Goal: Transaction & Acquisition: Purchase product/service

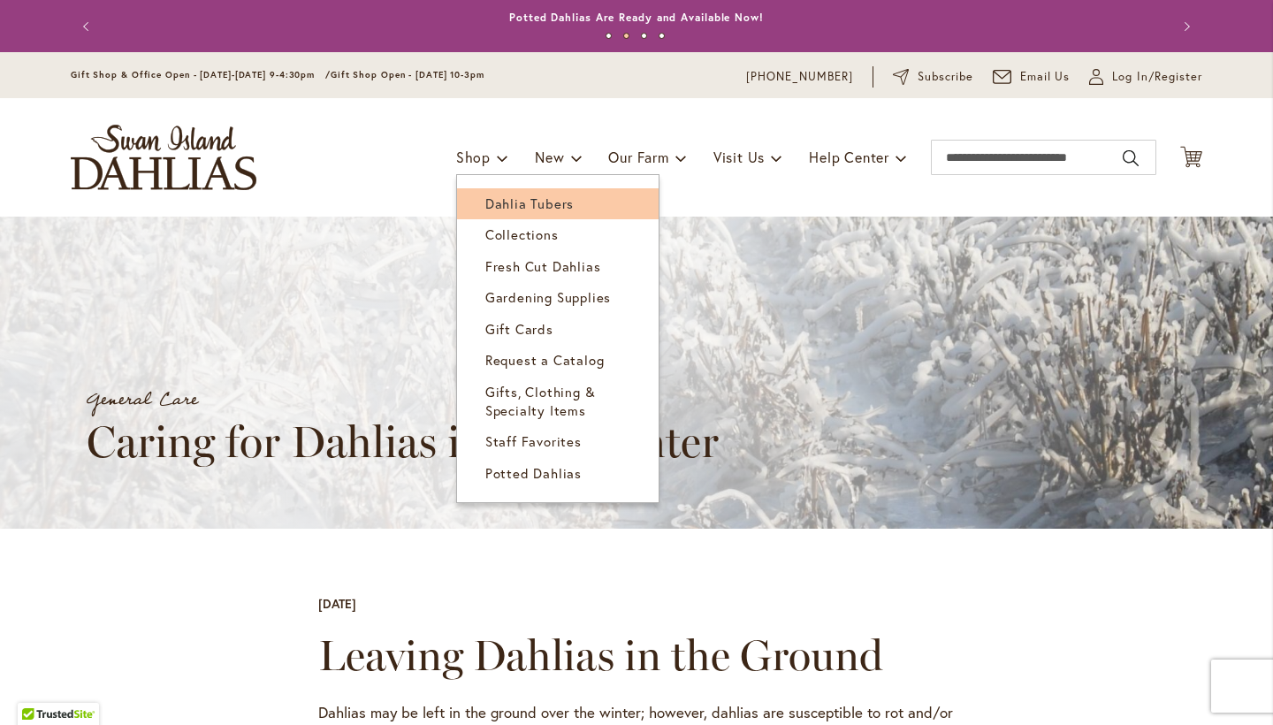
click at [501, 199] on span "Dahlia Tubers" at bounding box center [529, 203] width 88 height 18
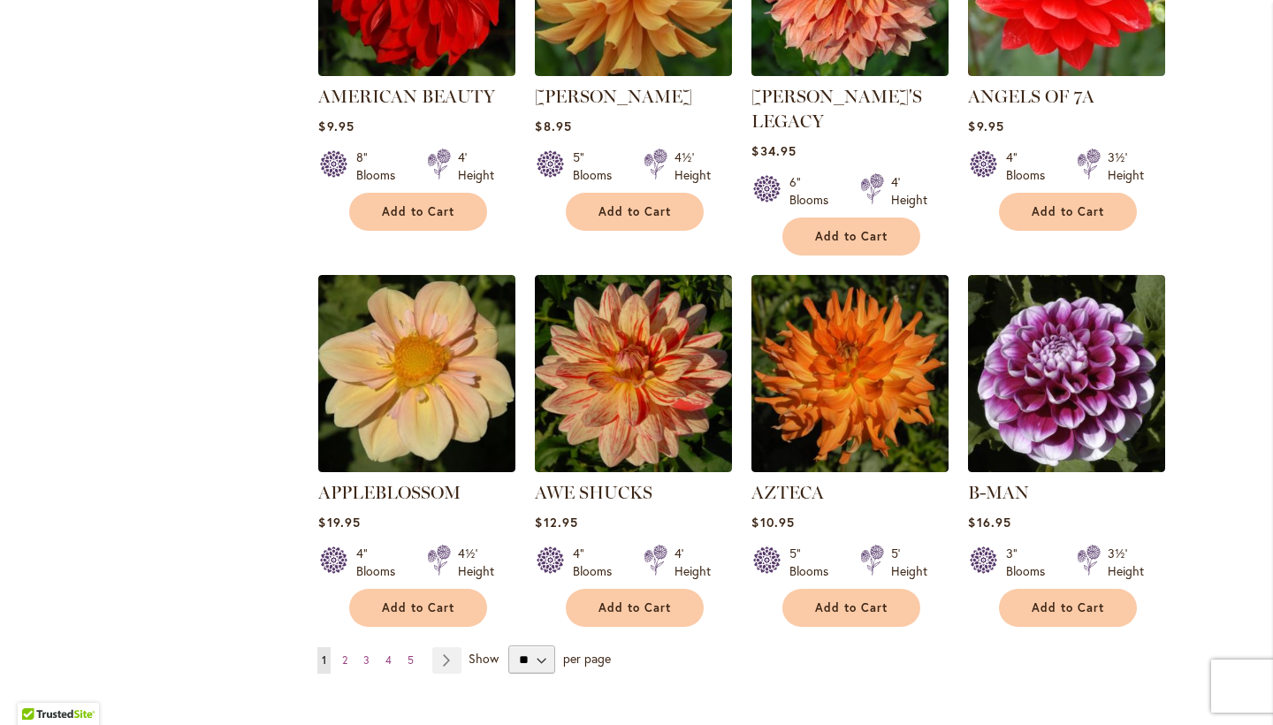
scroll to position [1310, 0]
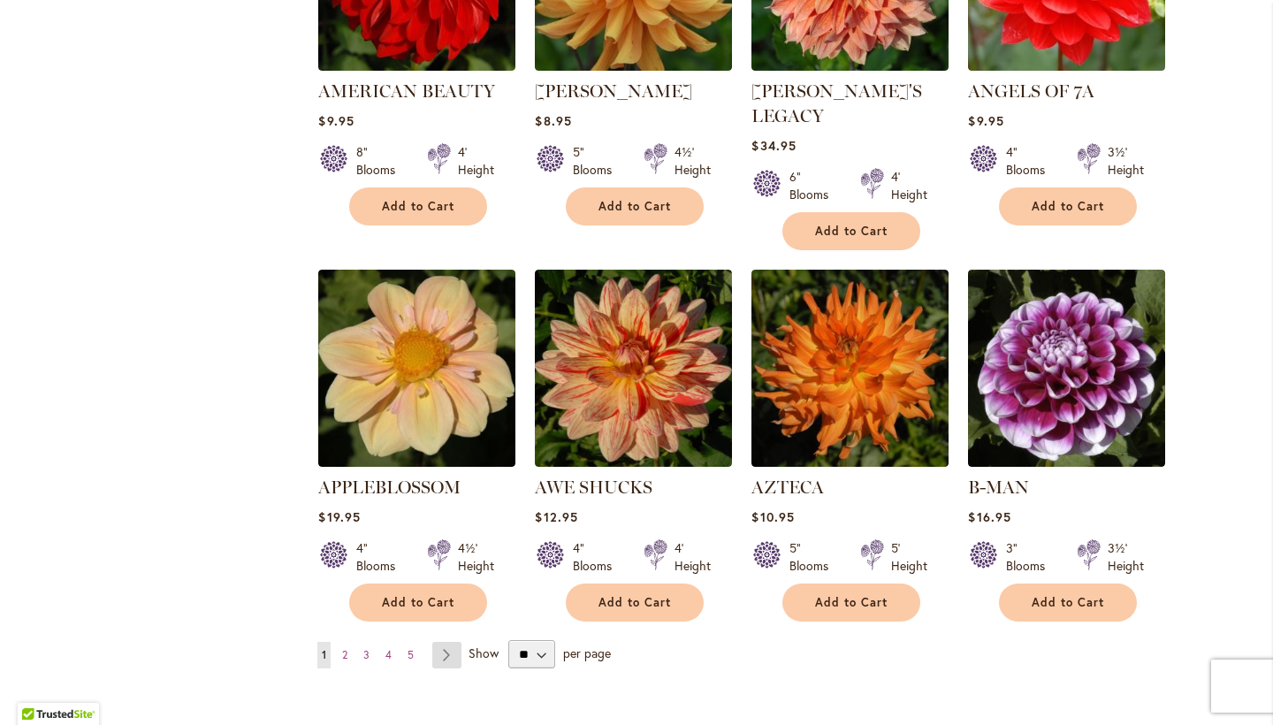
click at [453, 642] on link "Page Next" at bounding box center [446, 655] width 29 height 27
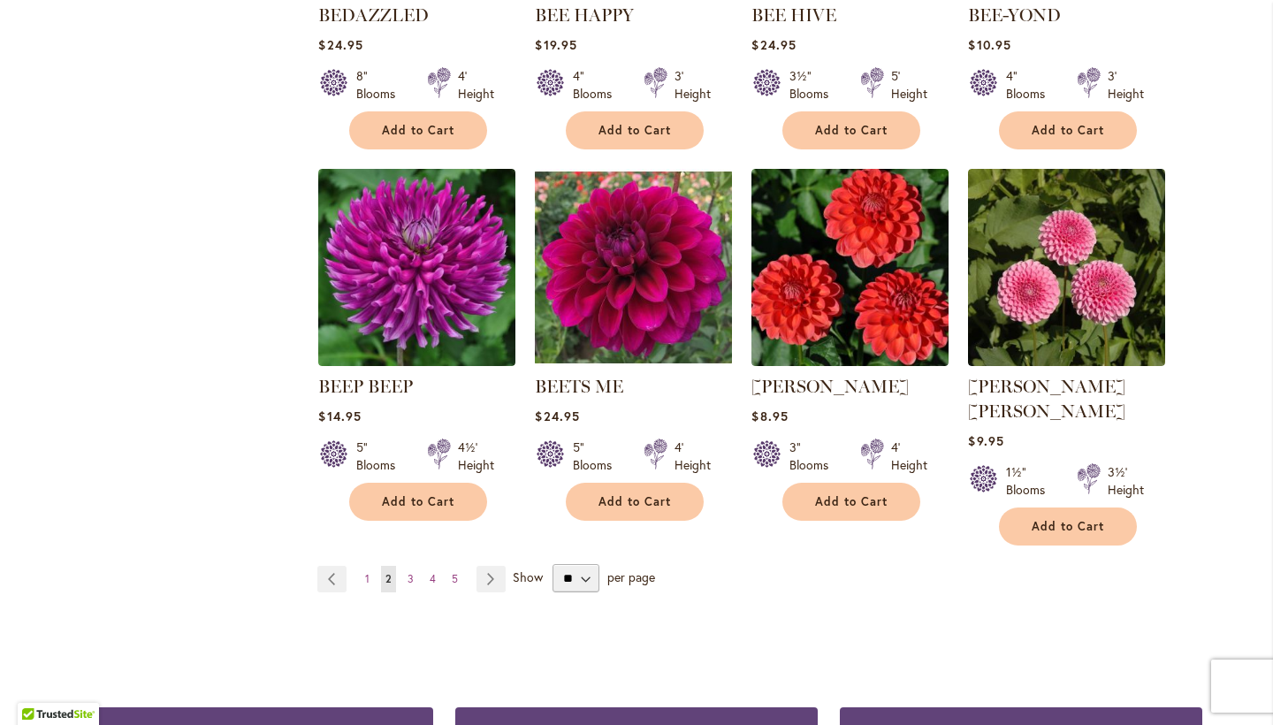
scroll to position [1387, 0]
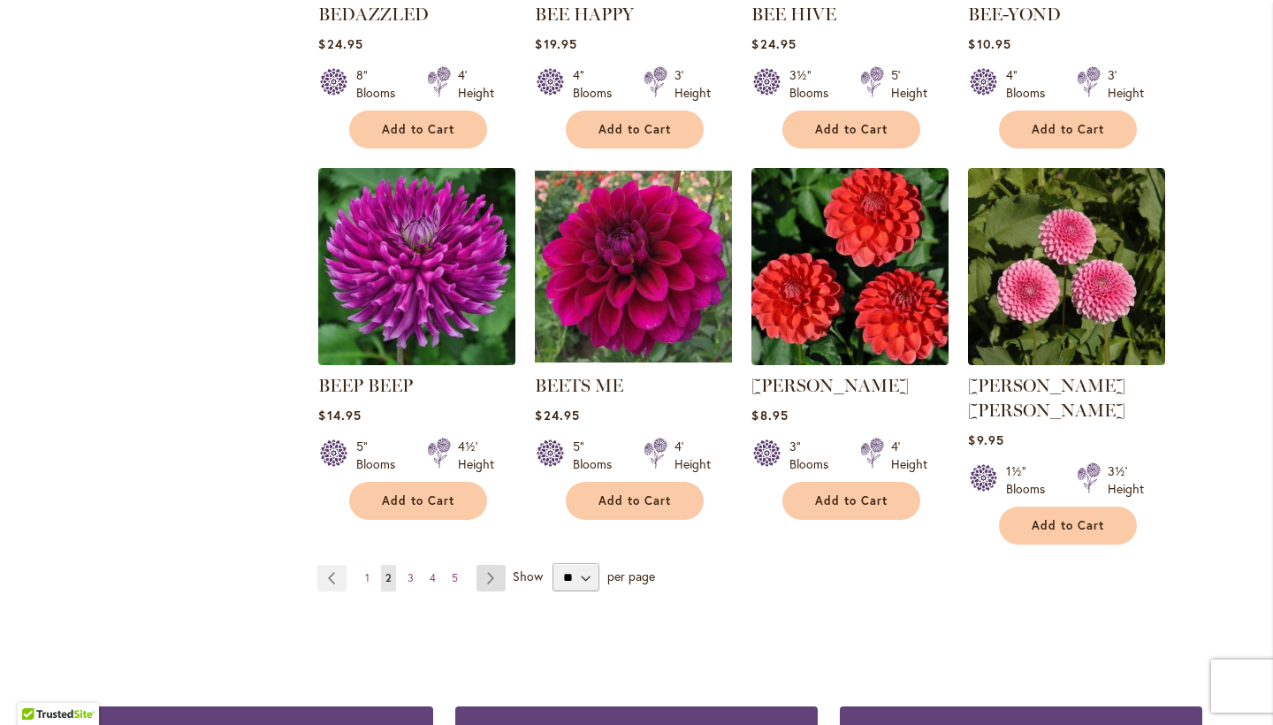
click at [487, 565] on link "Page Next" at bounding box center [490, 578] width 29 height 27
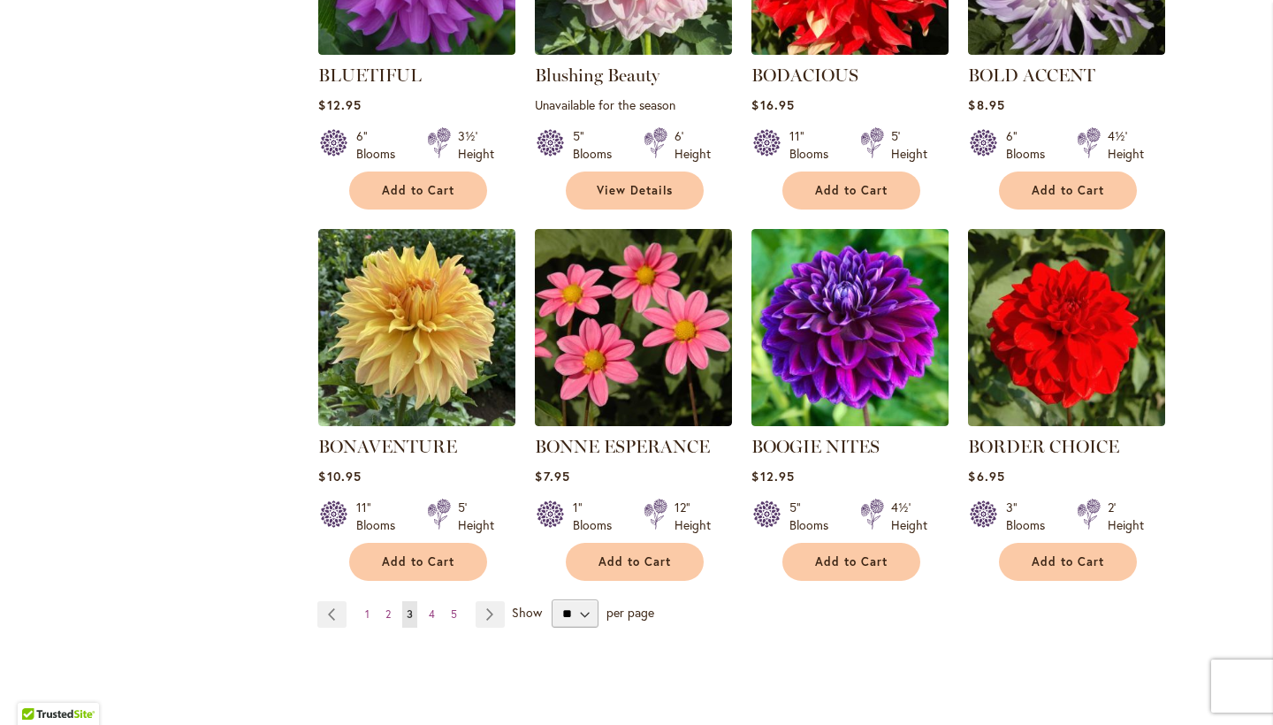
scroll to position [1328, 0]
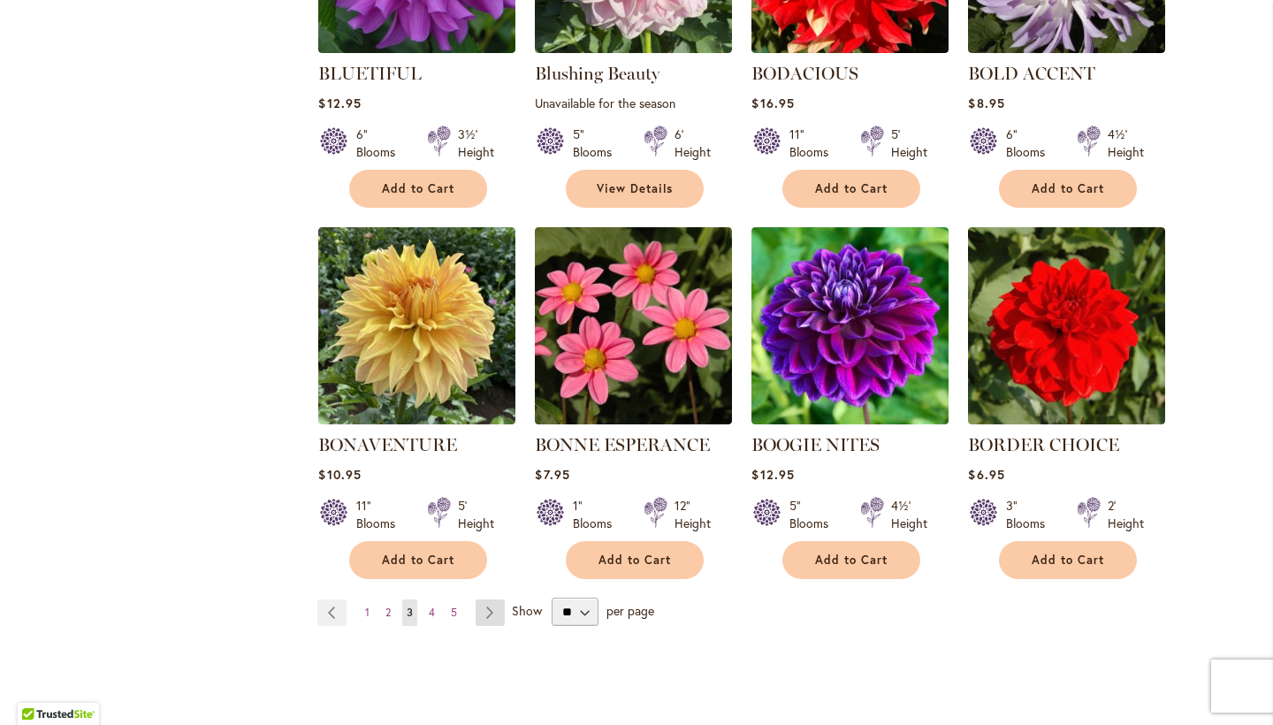
click at [482, 613] on link "Page Next" at bounding box center [490, 612] width 29 height 27
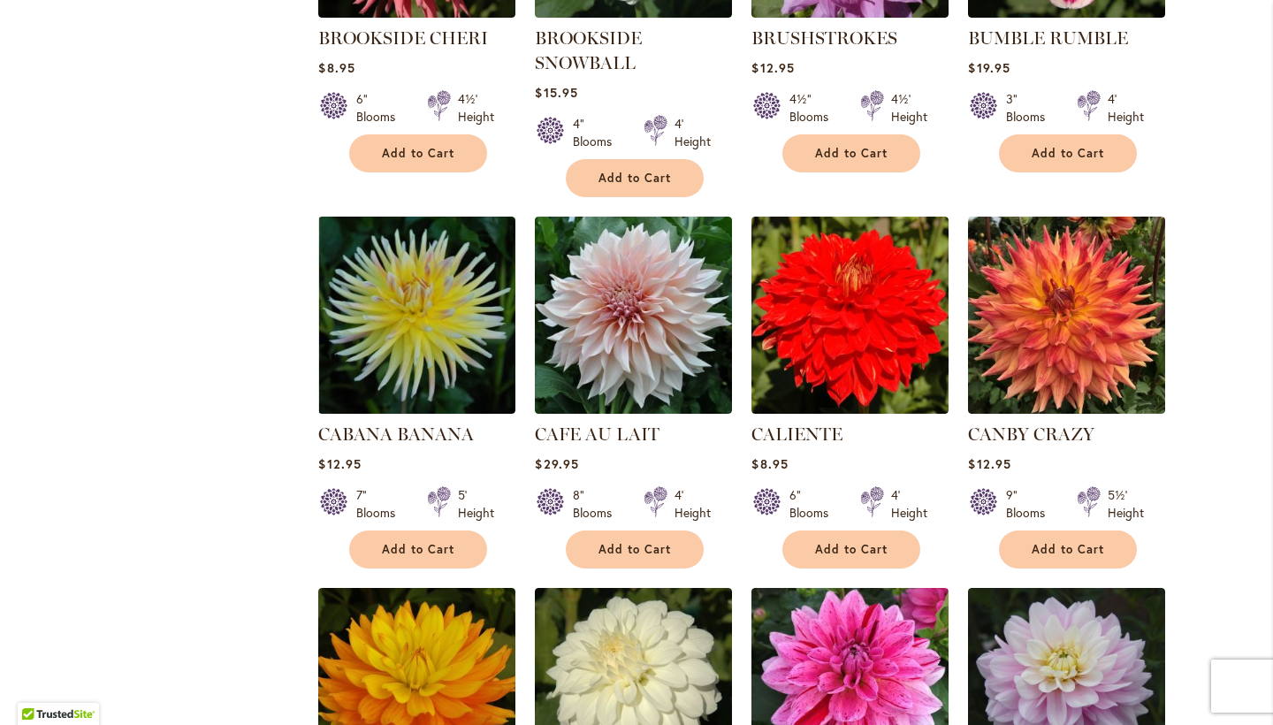
scroll to position [1041, 0]
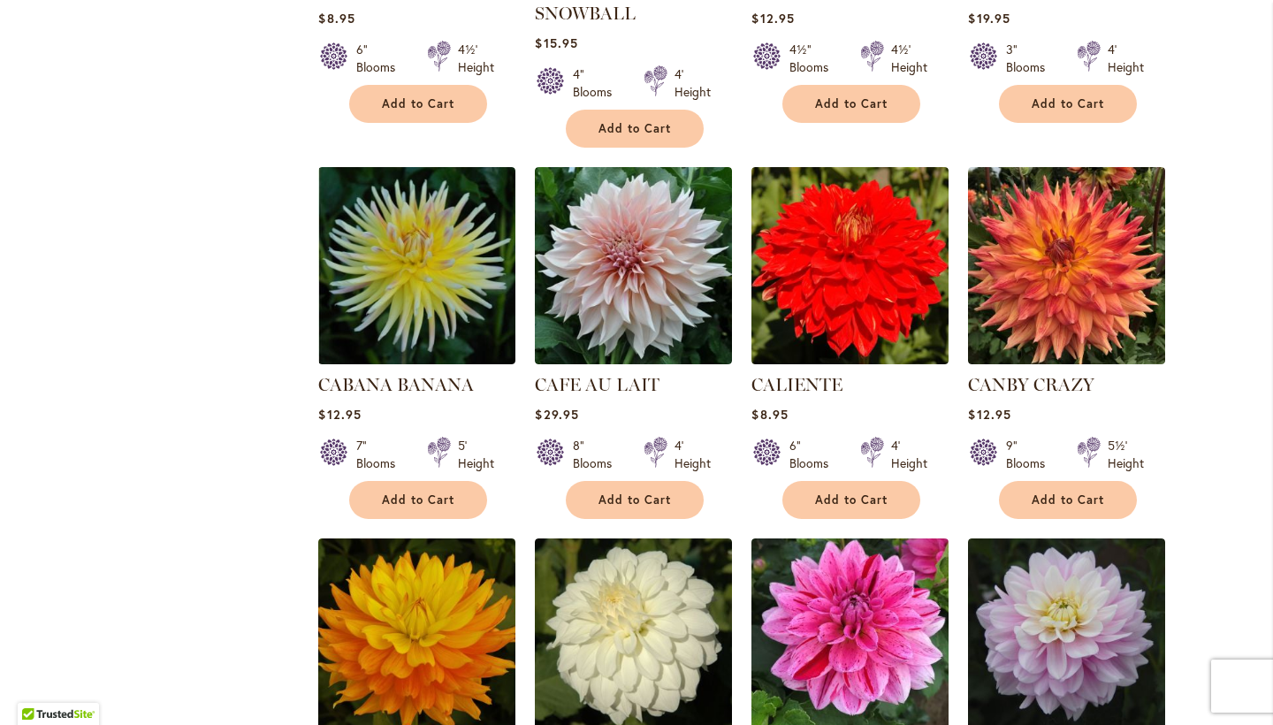
click at [579, 393] on strong "CAFE AU LAIT" at bounding box center [633, 384] width 197 height 25
click at [598, 372] on strong "CAFE AU LAIT" at bounding box center [633, 384] width 197 height 25
click at [616, 382] on link "CAFE AU LAIT" at bounding box center [597, 384] width 125 height 21
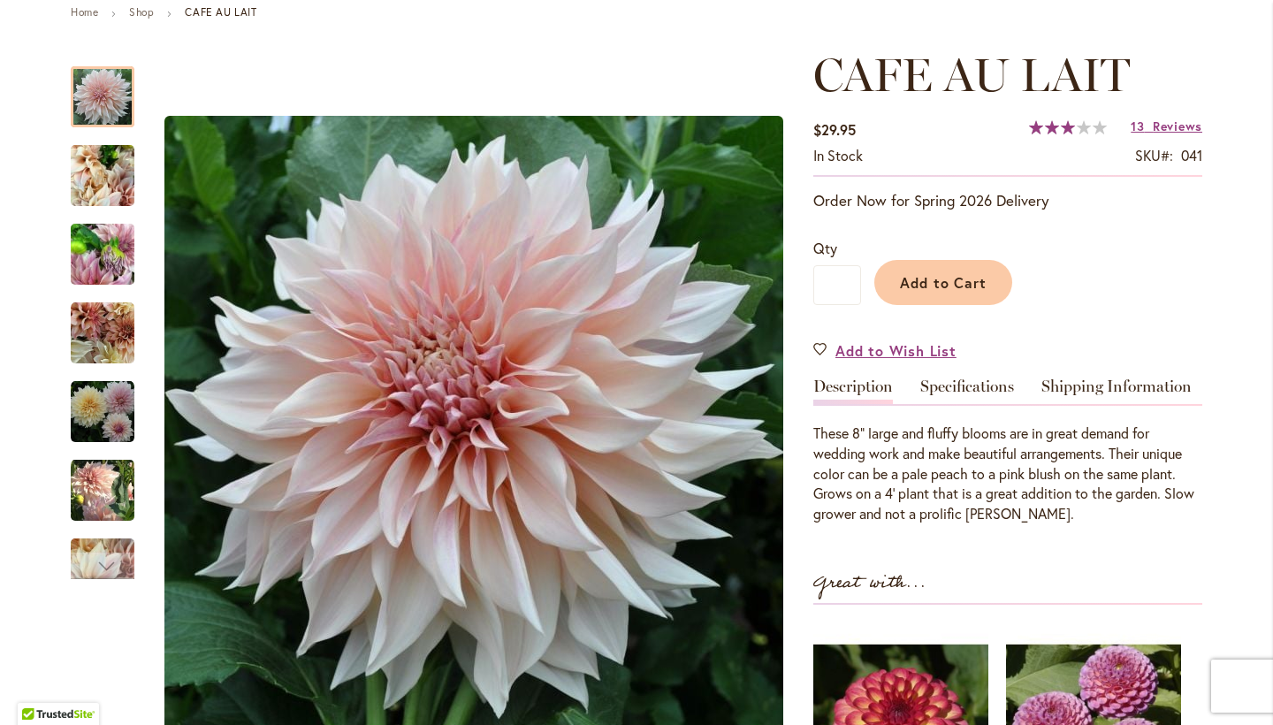
scroll to position [180, 0]
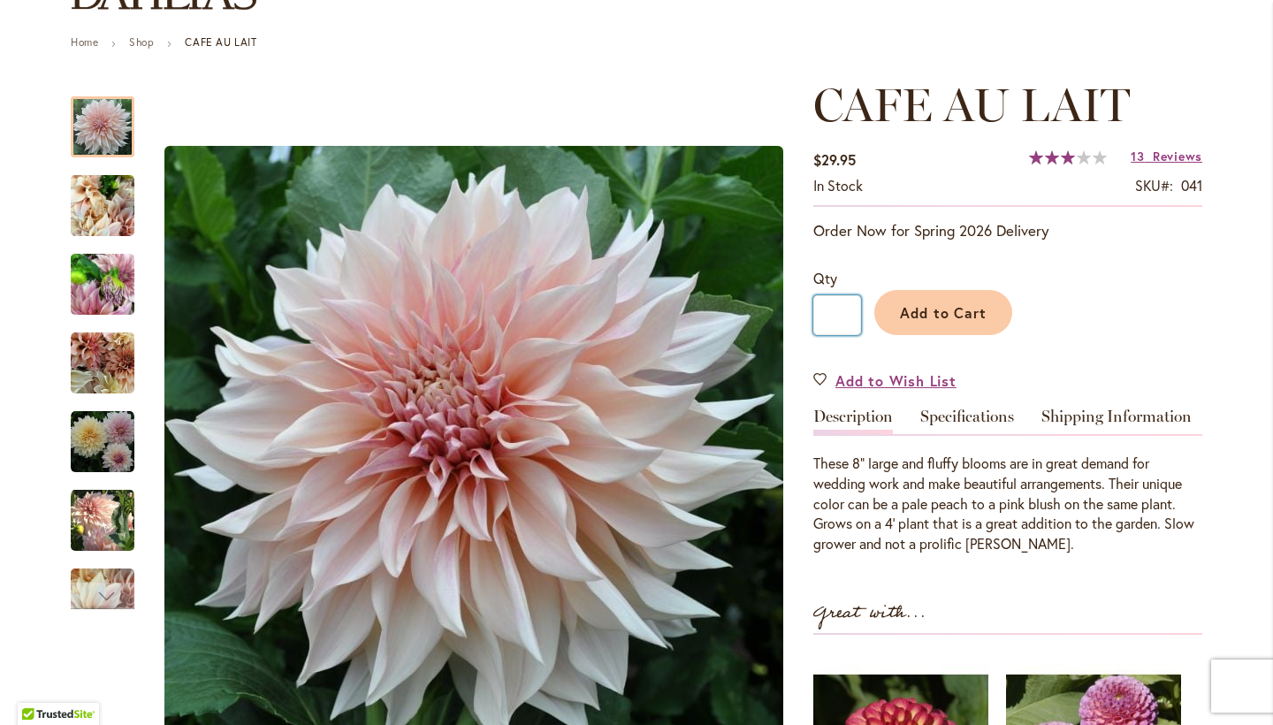
click at [846, 316] on input "*" at bounding box center [837, 315] width 48 height 40
click at [1074, 268] on div "Add to Cart" at bounding box center [1031, 308] width 341 height 80
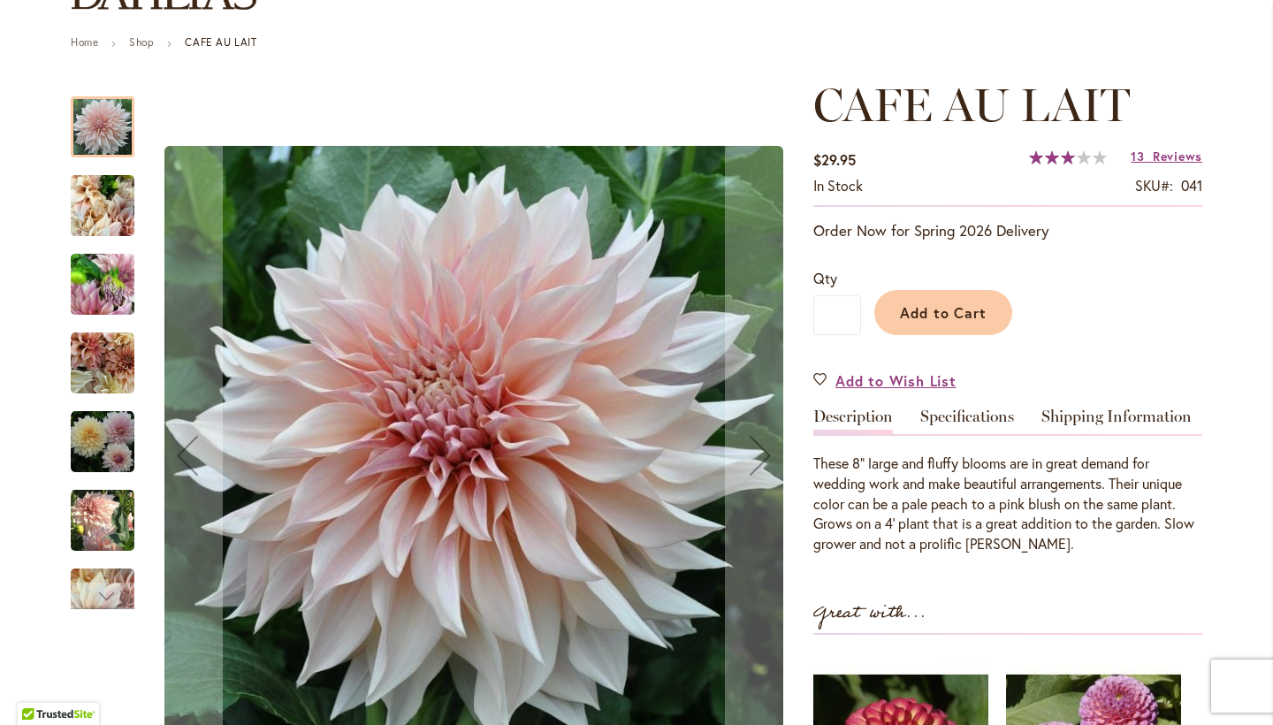
click at [100, 447] on img "Café Au Lait" at bounding box center [103, 442] width 64 height 64
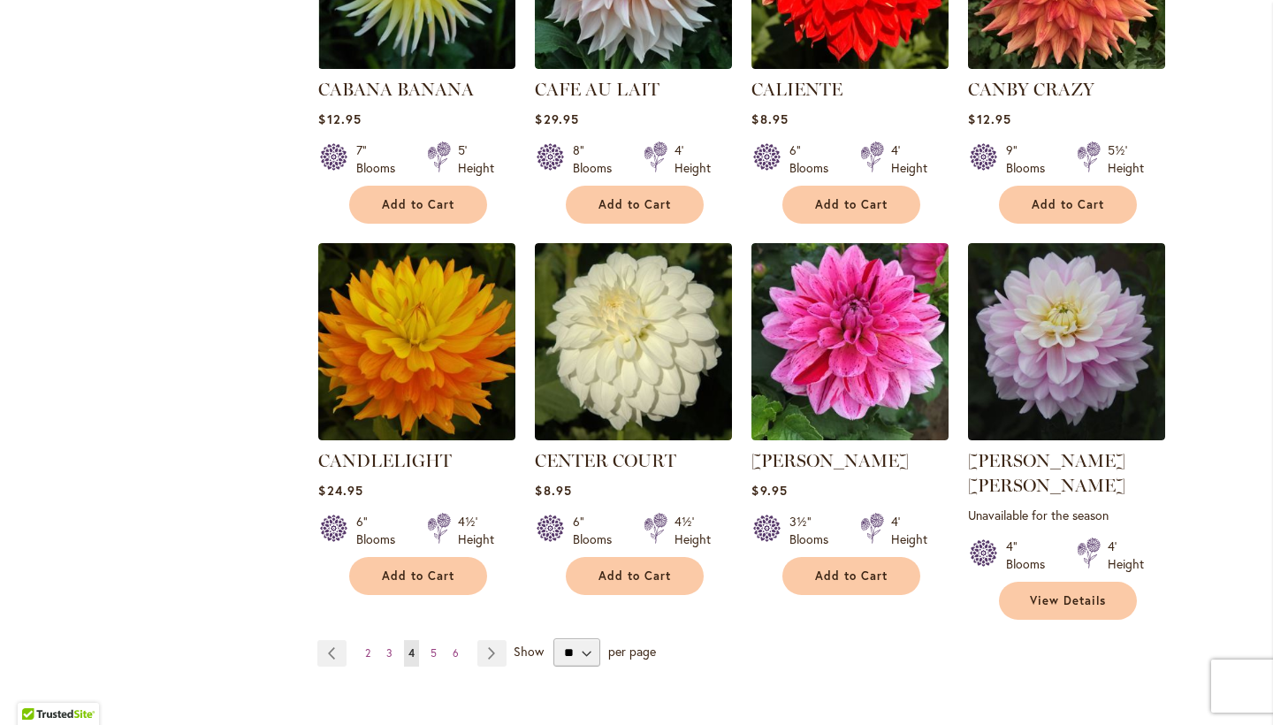
scroll to position [1338, 0]
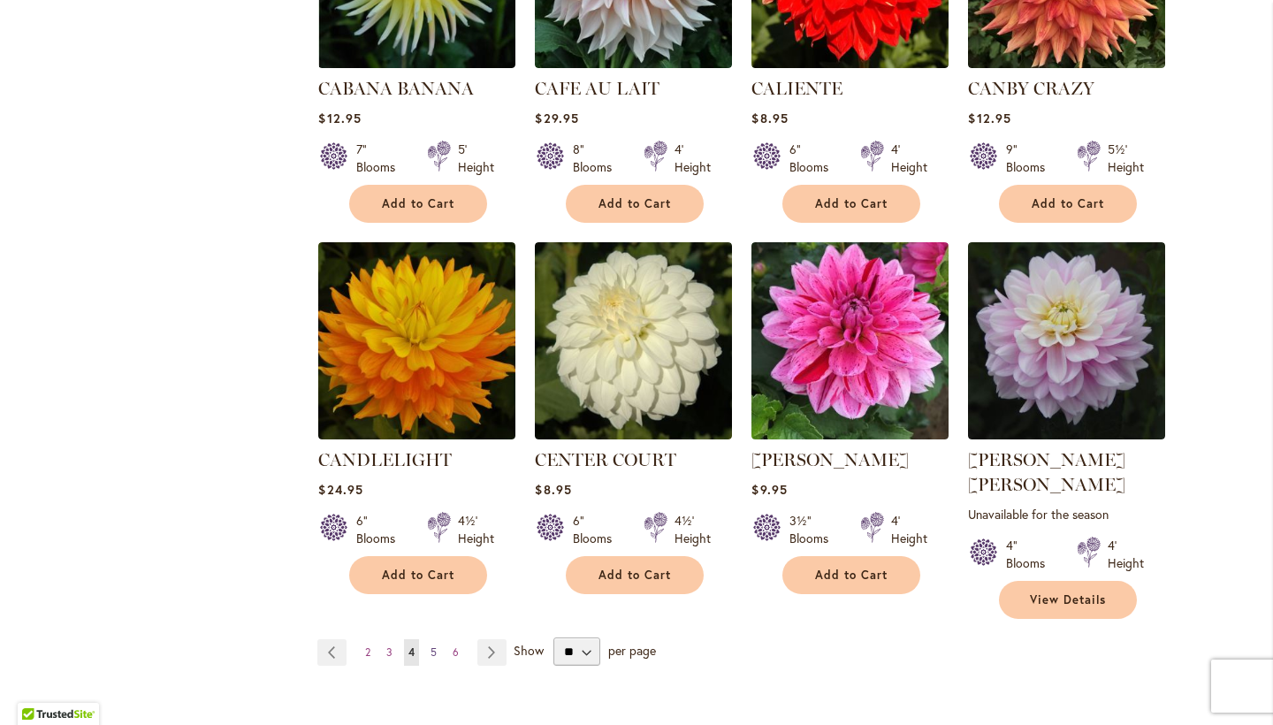
click at [436, 645] on span "5" at bounding box center [434, 651] width 6 height 13
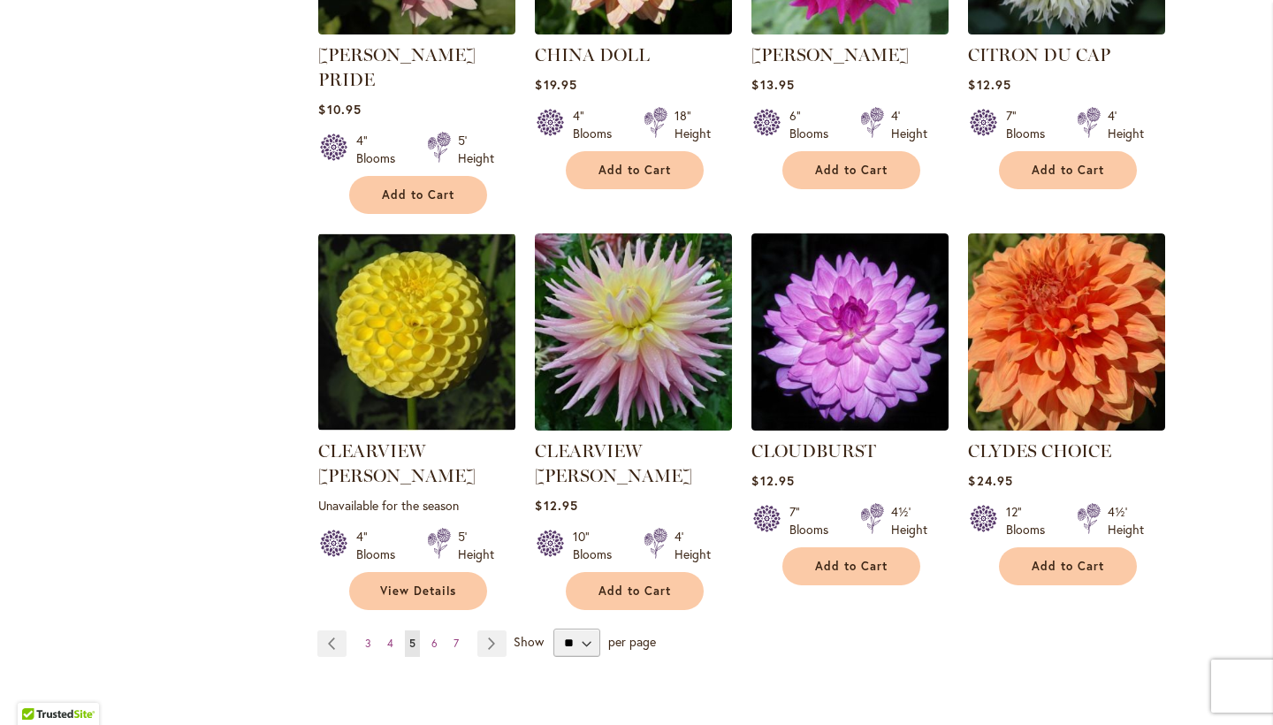
scroll to position [1375, 0]
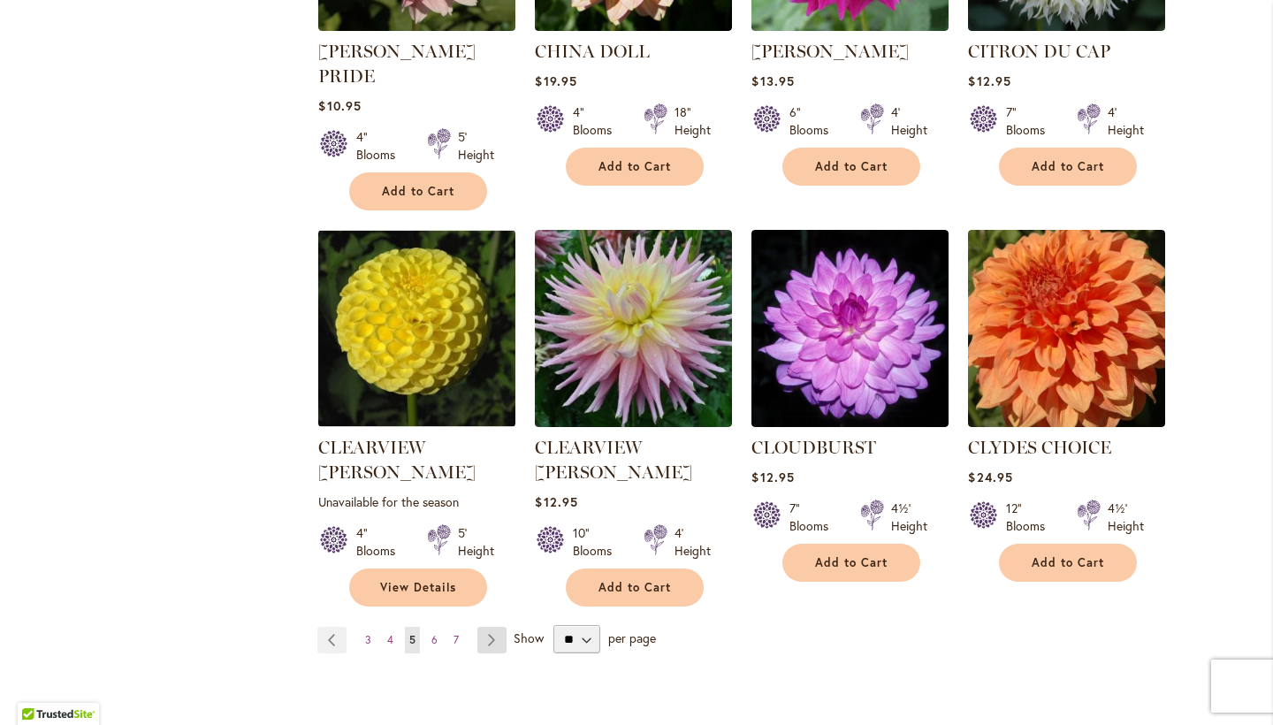
click at [488, 627] on link "Page Next" at bounding box center [491, 640] width 29 height 27
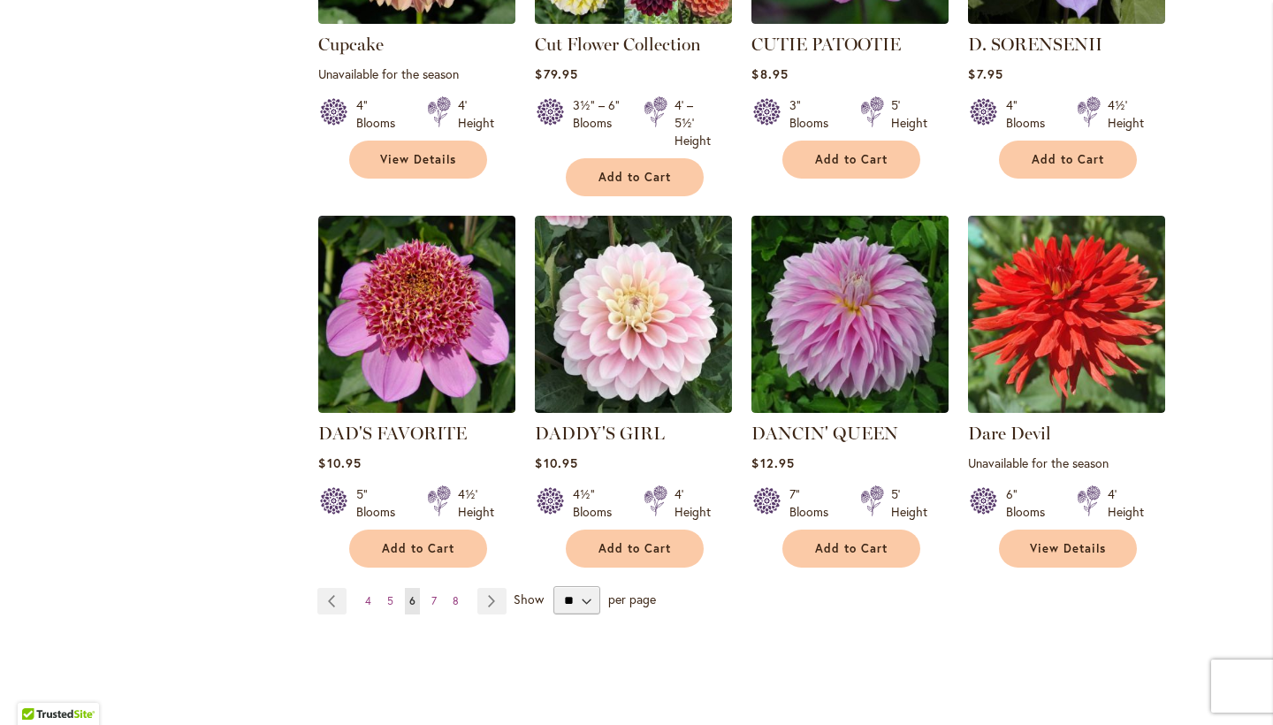
scroll to position [1383, 0]
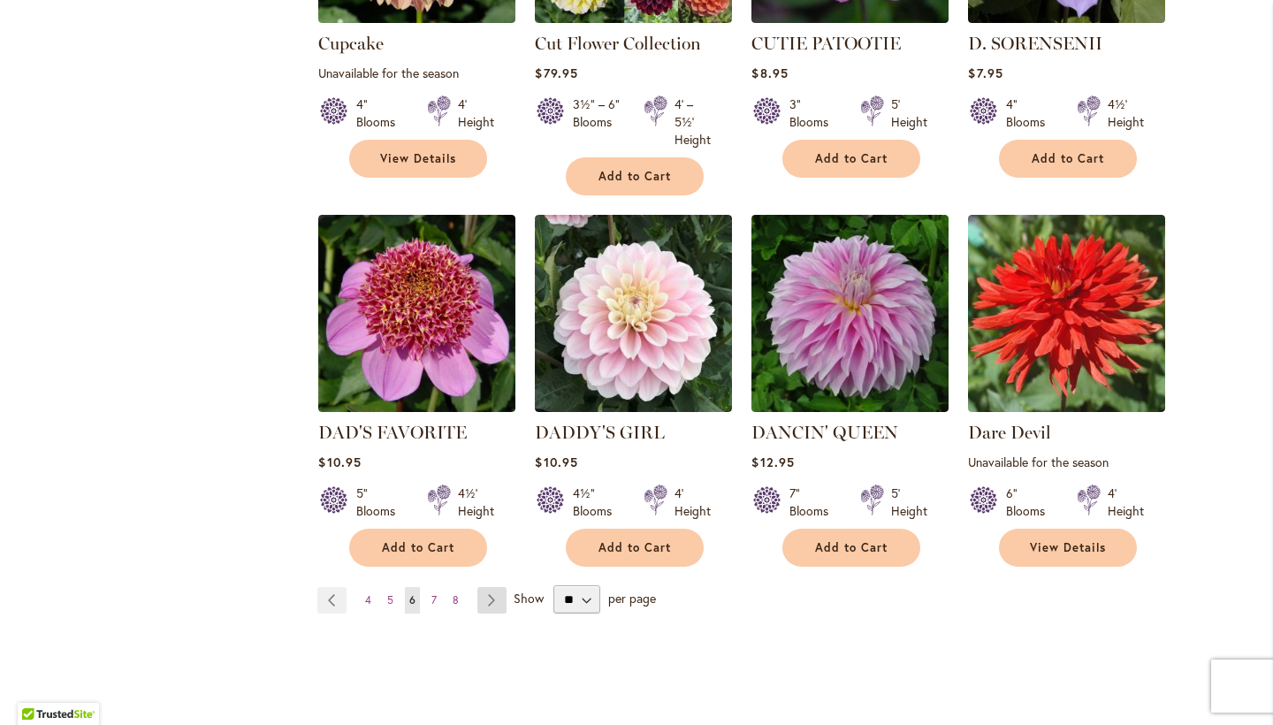
click at [500, 592] on link "Page Next" at bounding box center [491, 600] width 29 height 27
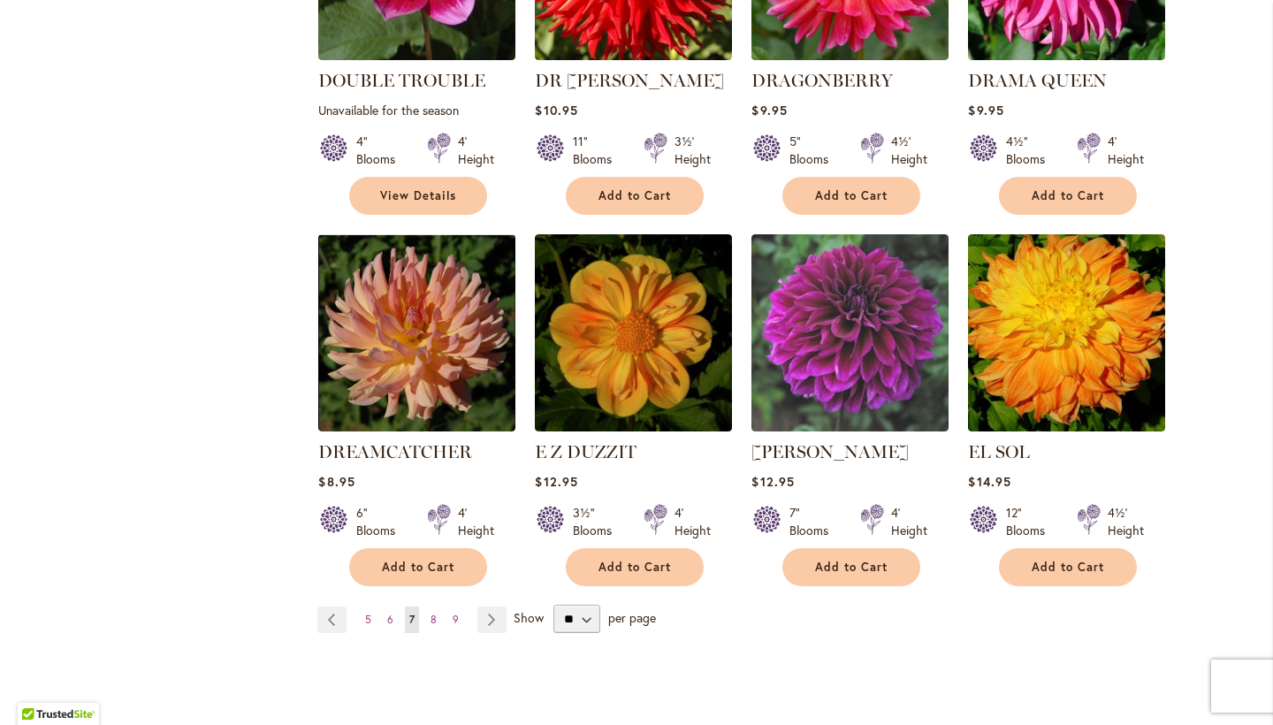
scroll to position [1374, 0]
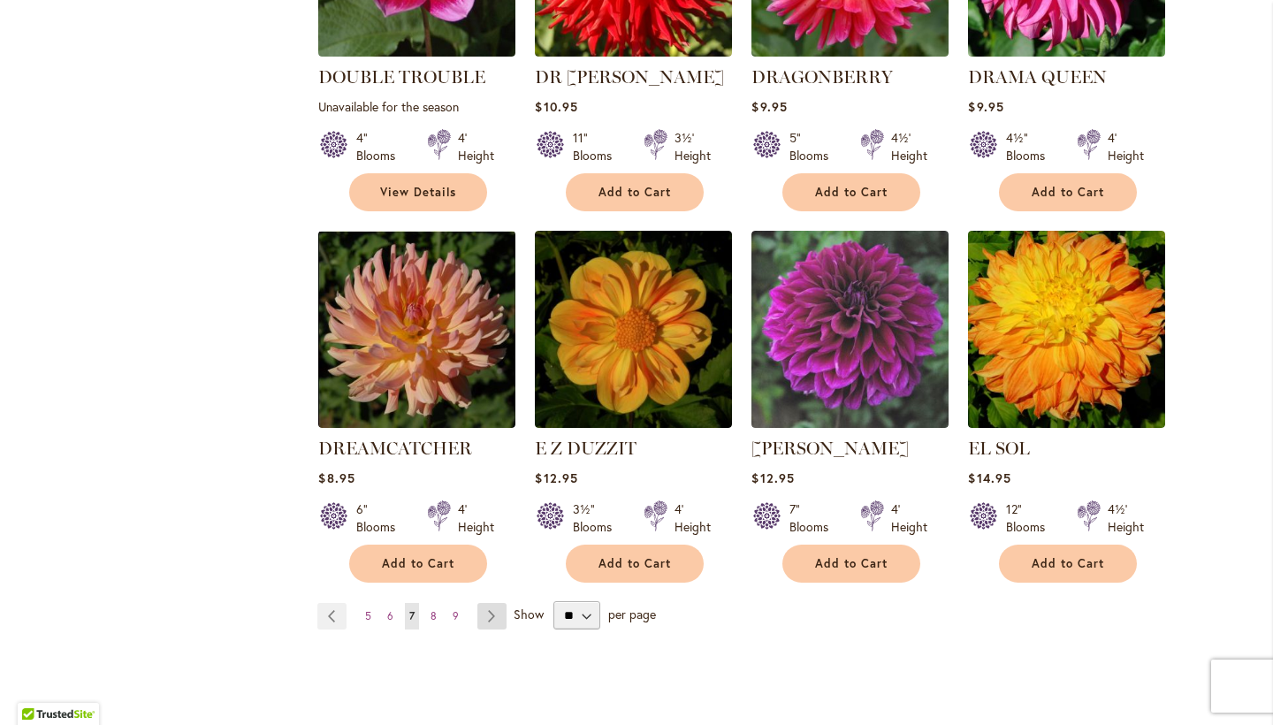
click at [493, 603] on link "Page Next" at bounding box center [491, 616] width 29 height 27
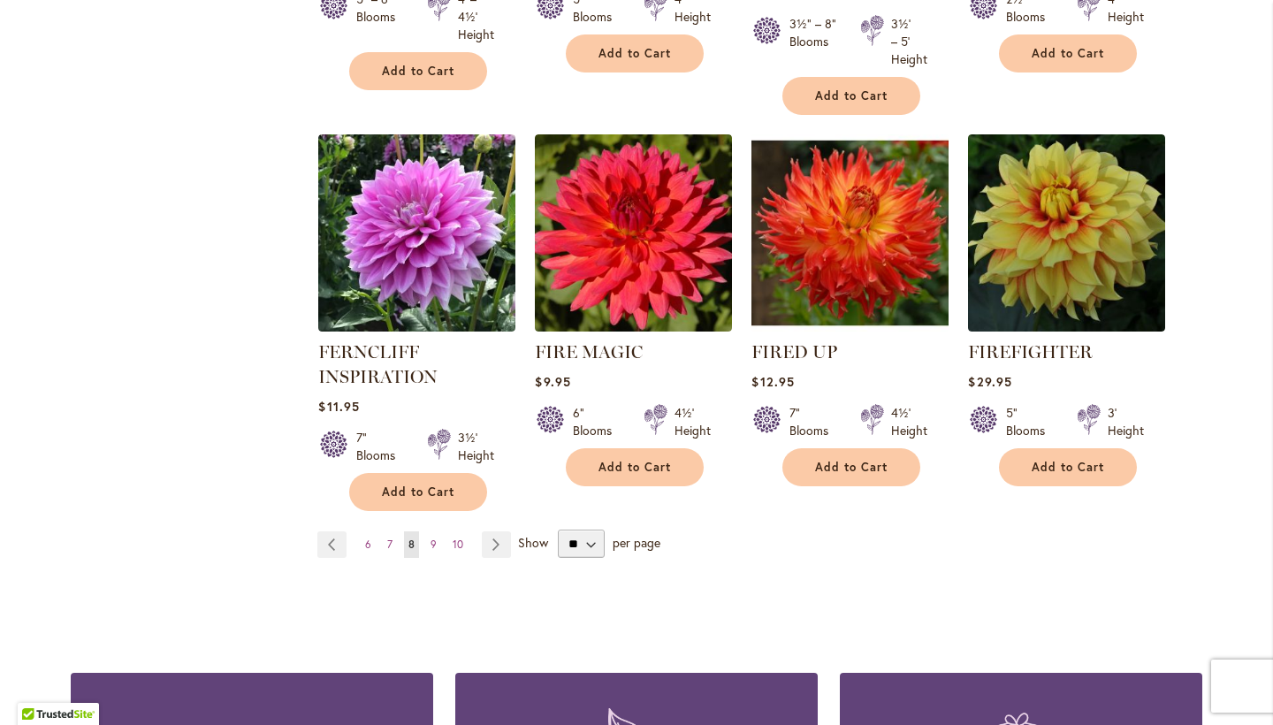
scroll to position [1465, 0]
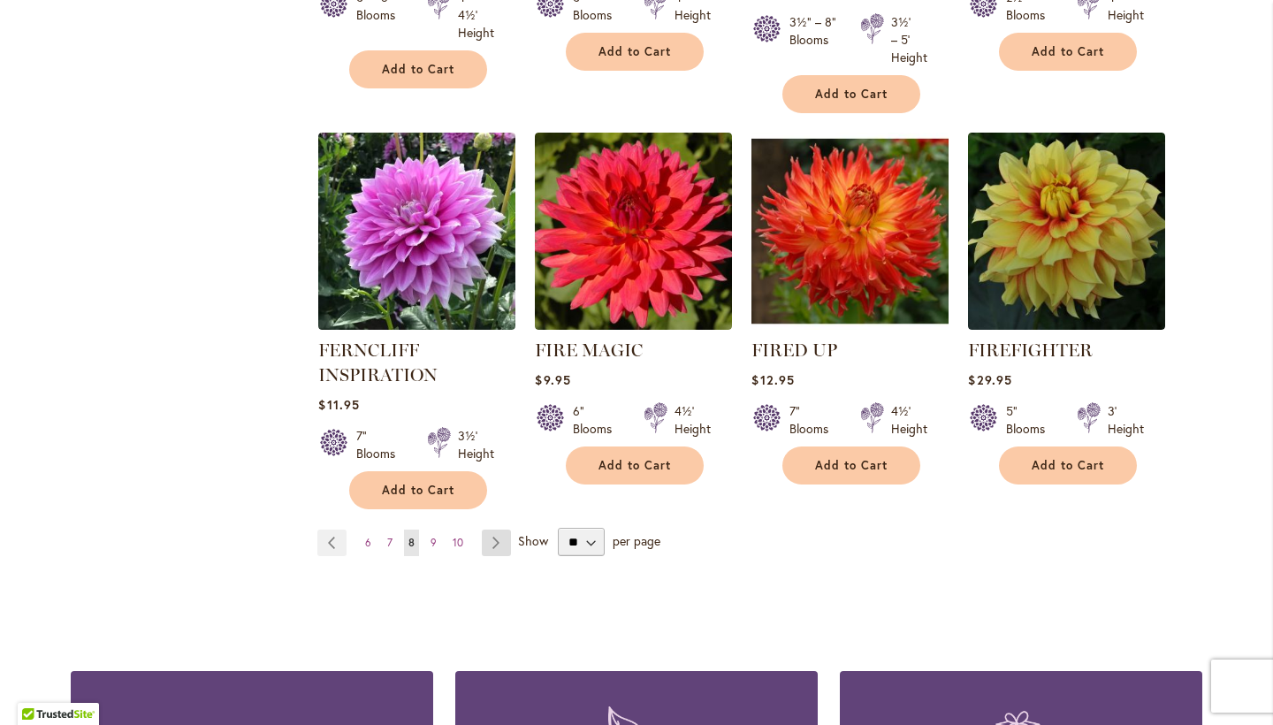
click at [492, 539] on link "Page Next" at bounding box center [496, 543] width 29 height 27
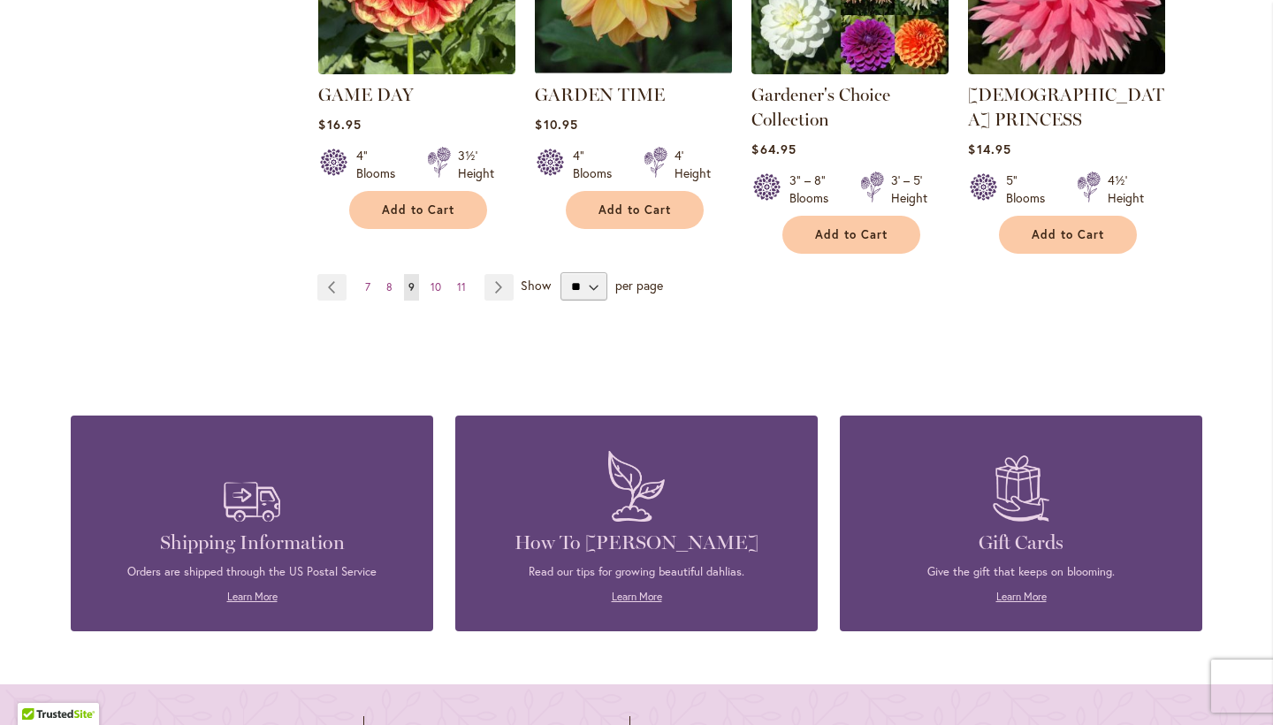
scroll to position [1773, 0]
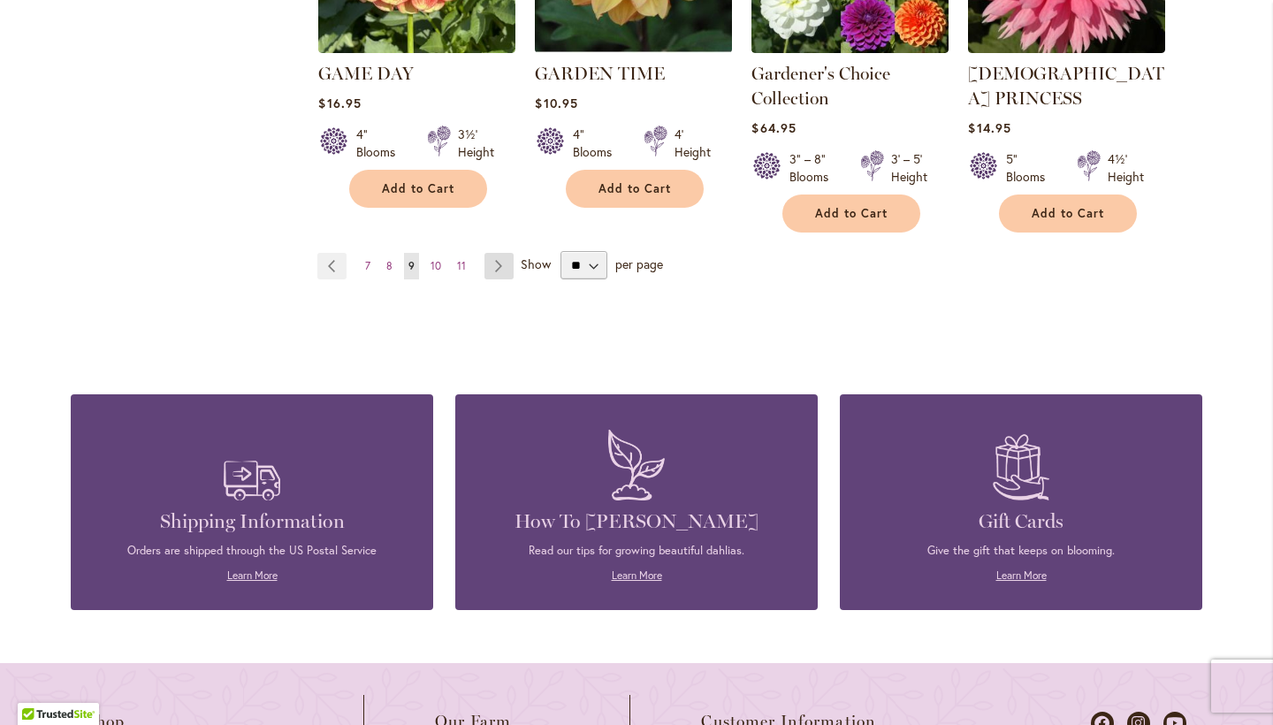
click at [498, 253] on link "Page Next" at bounding box center [498, 266] width 29 height 27
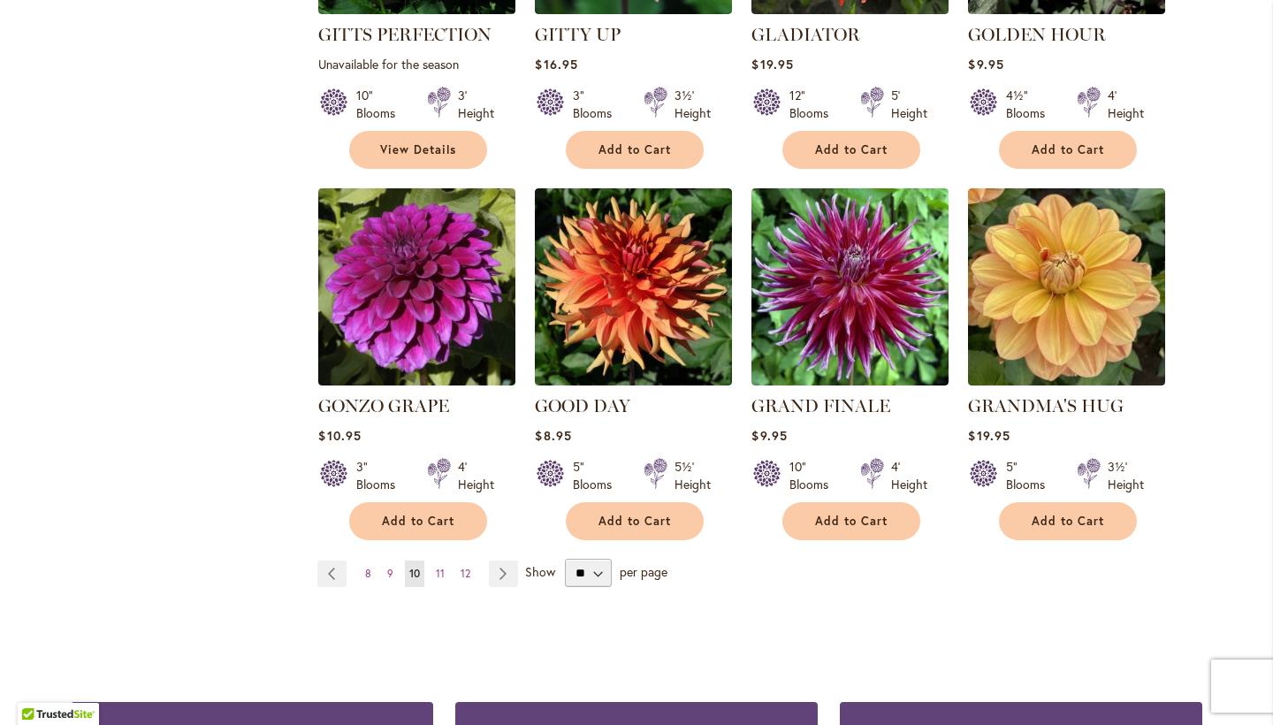
scroll to position [1392, 0]
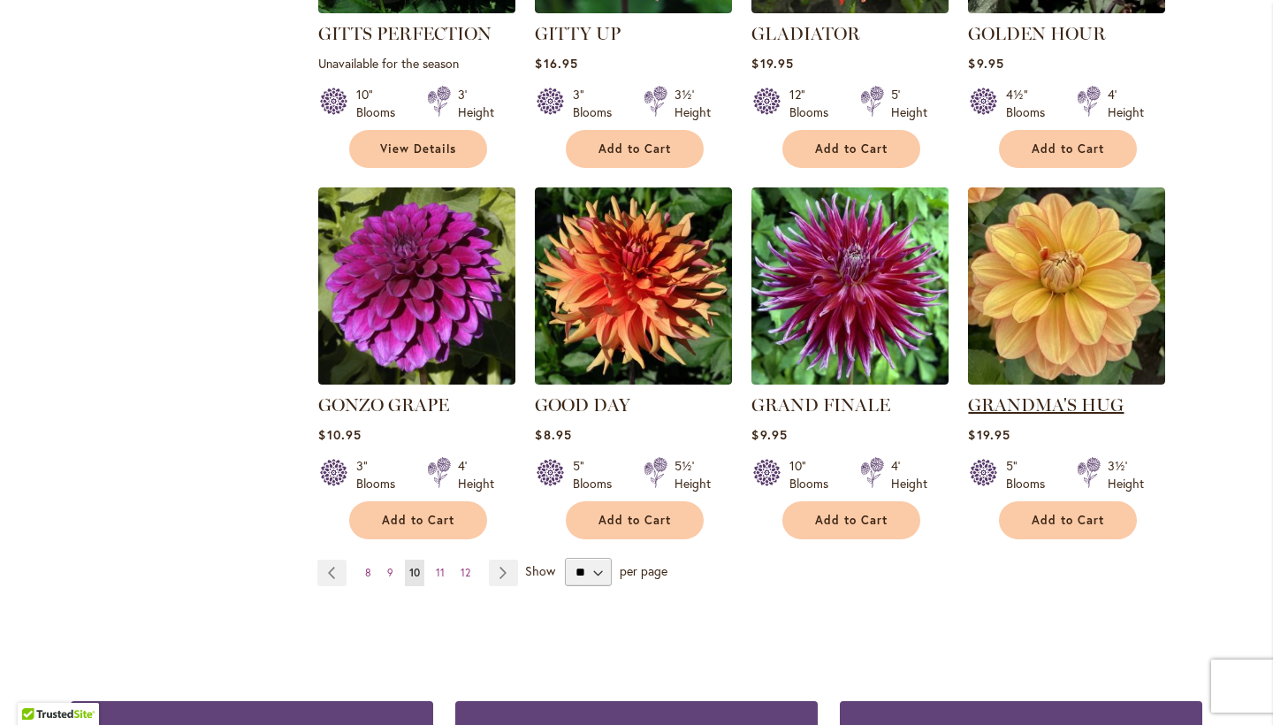
click at [1106, 394] on link "GRANDMA'S HUG" at bounding box center [1046, 404] width 156 height 21
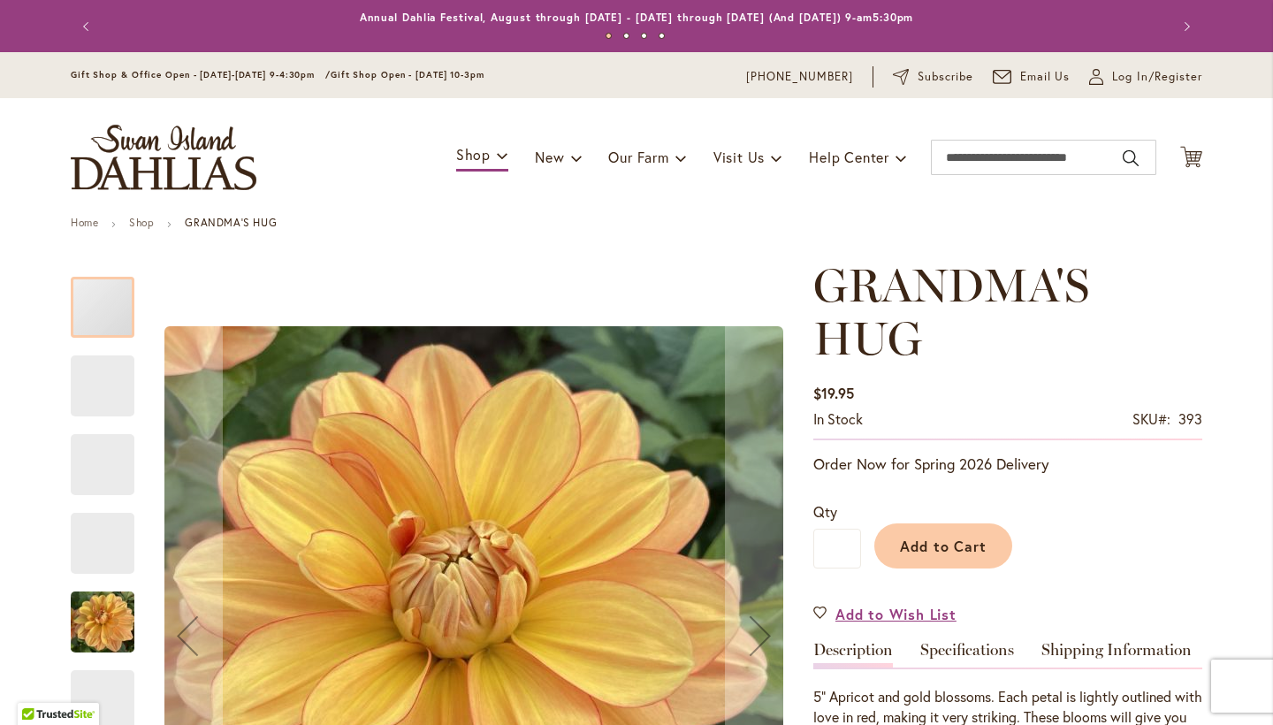
scroll to position [105, 0]
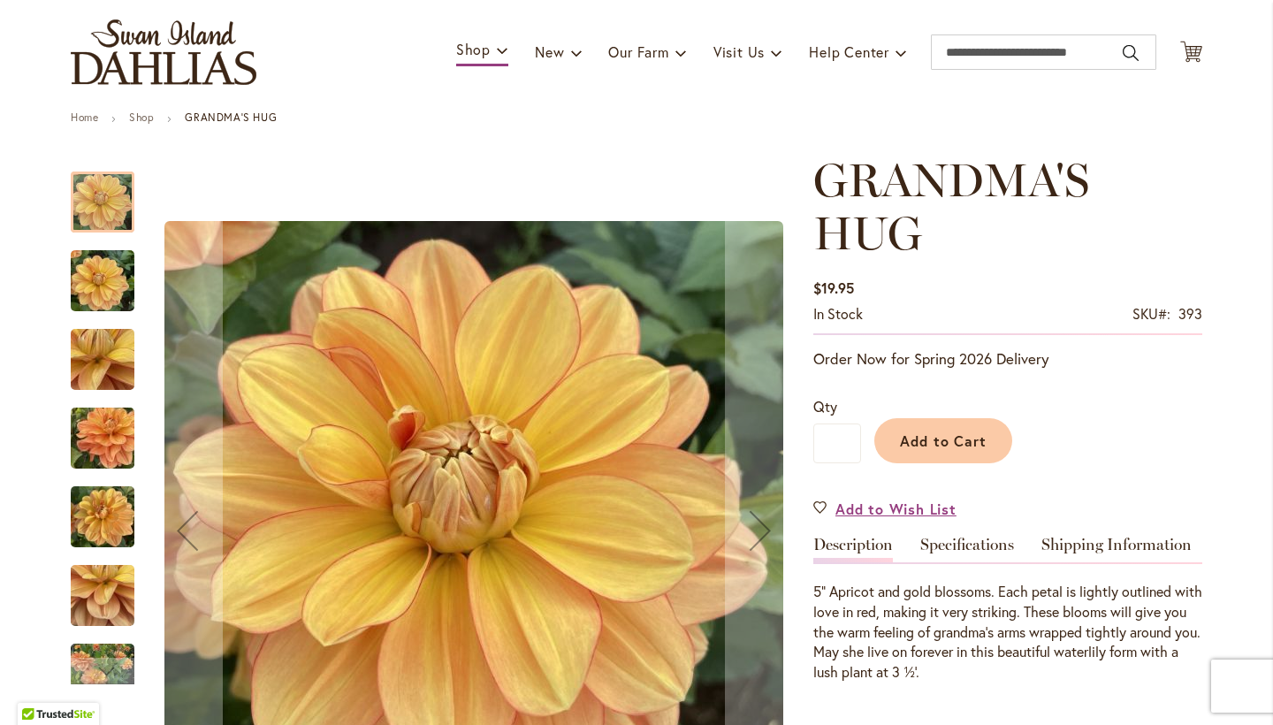
click at [140, 374] on div at bounding box center [433, 531] width 725 height 754
click at [113, 376] on img "GRANDMA'S HUG" at bounding box center [102, 359] width 127 height 95
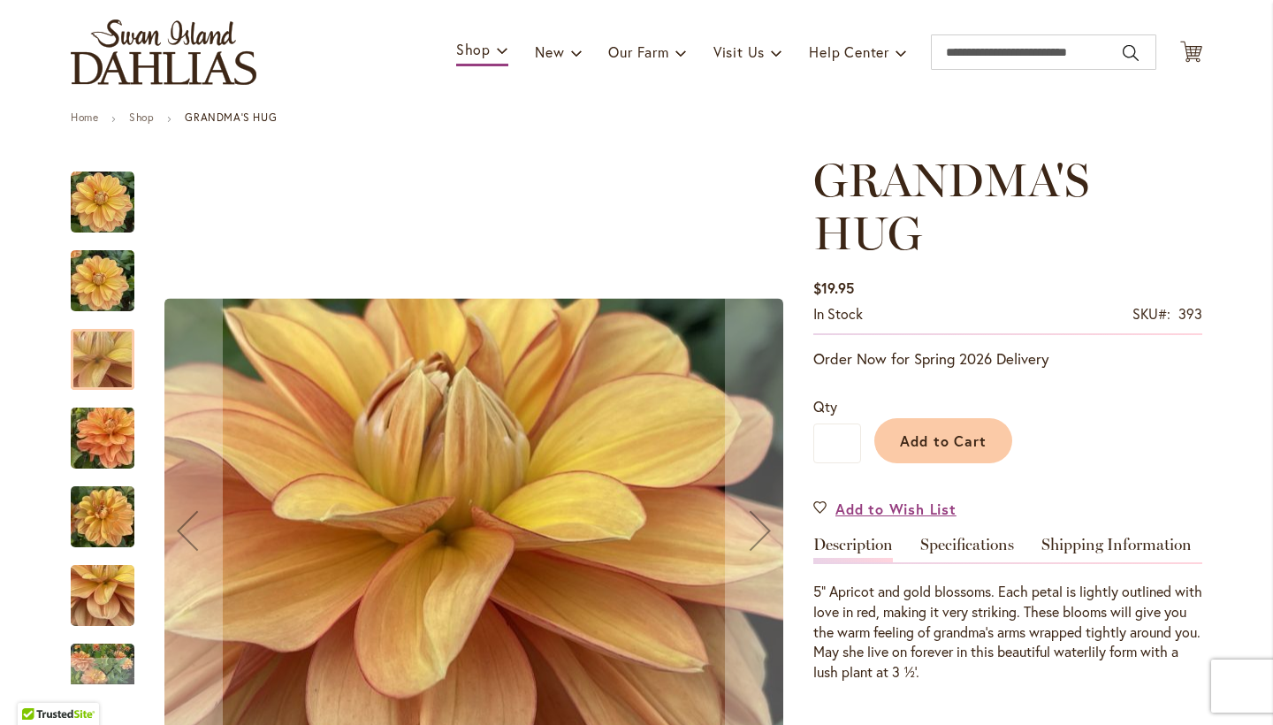
click at [109, 450] on img "GRANDMA'S HUG" at bounding box center [102, 438] width 127 height 95
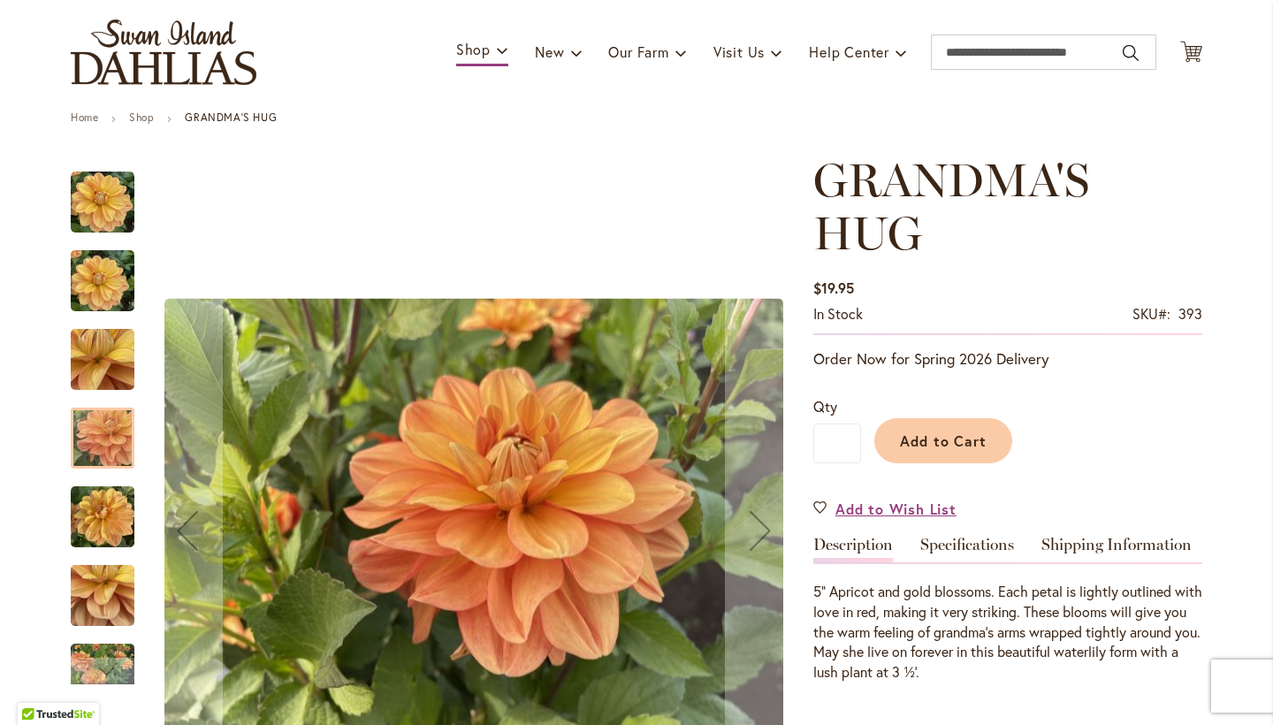
click at [103, 473] on div "GRANDMA'S HUG" at bounding box center [111, 508] width 81 height 79
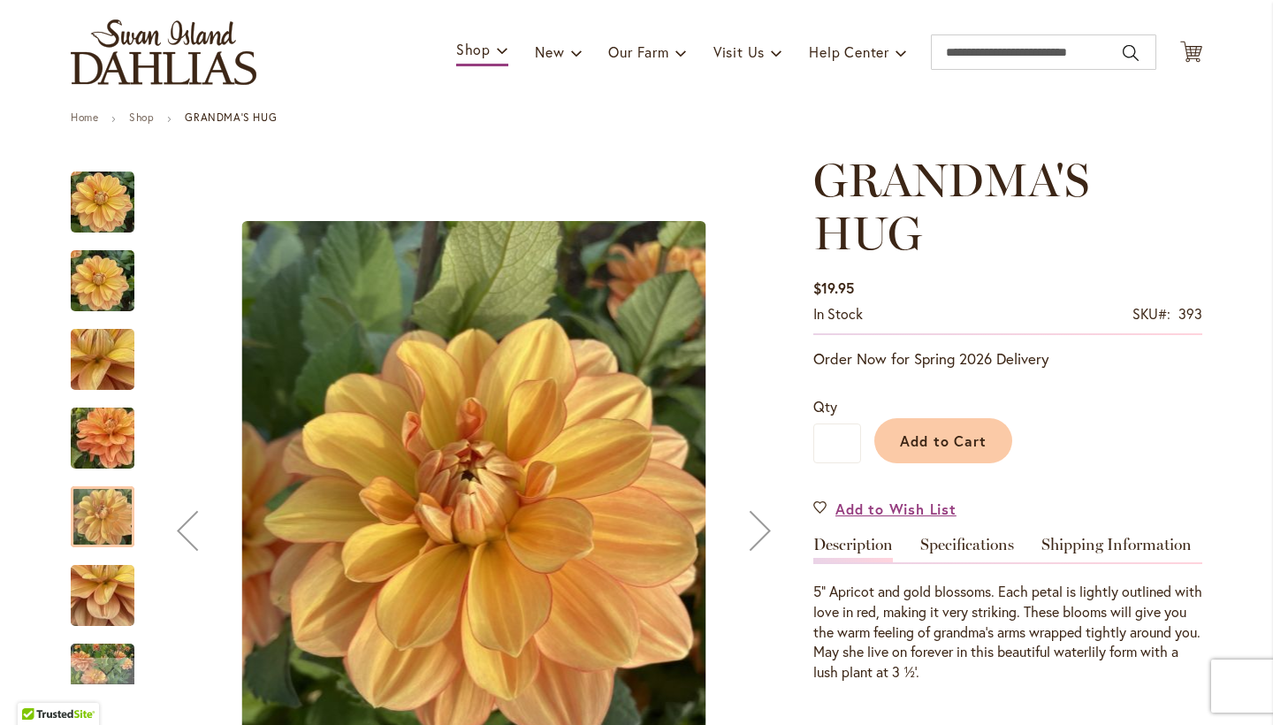
click at [107, 533] on div at bounding box center [103, 516] width 64 height 61
click at [108, 581] on img "GRANDMA'S HUG" at bounding box center [103, 595] width 64 height 85
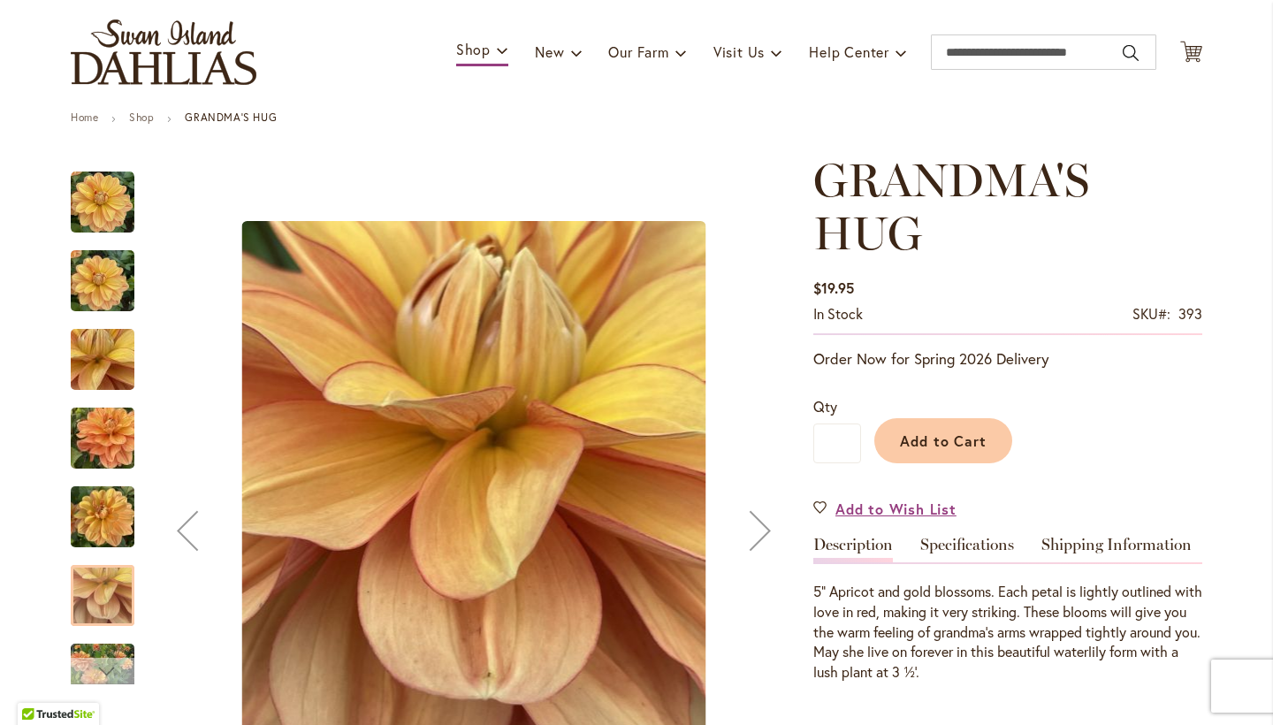
click at [111, 658] on div "Next" at bounding box center [102, 671] width 27 height 27
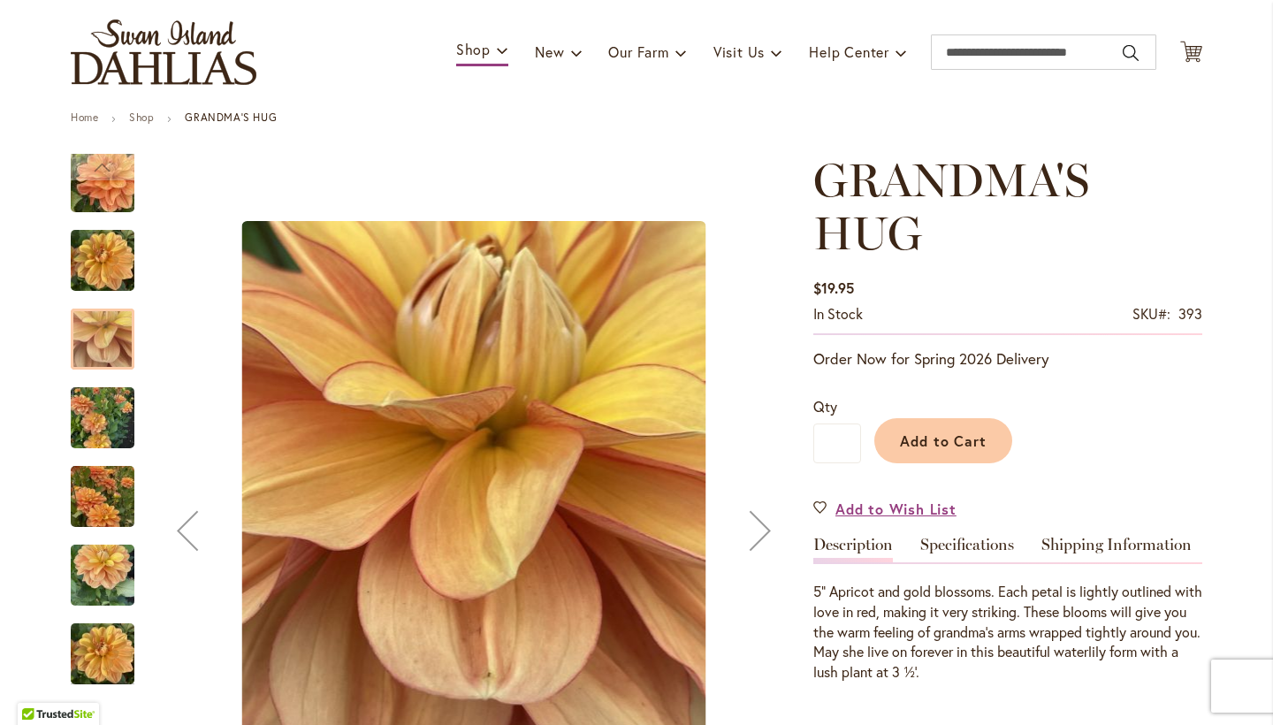
click at [110, 436] on img "GRANDMA'S HUG" at bounding box center [103, 418] width 64 height 85
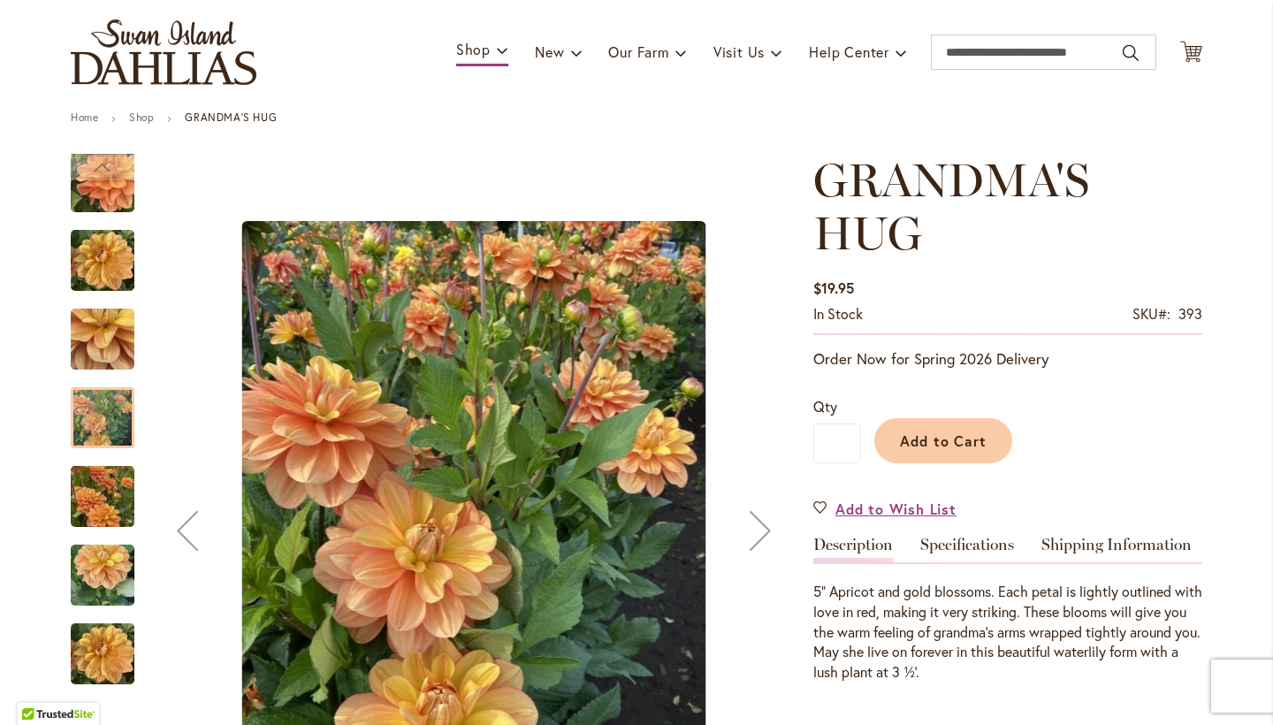
click at [103, 511] on img "GRANDMA'S HUG" at bounding box center [103, 496] width 64 height 85
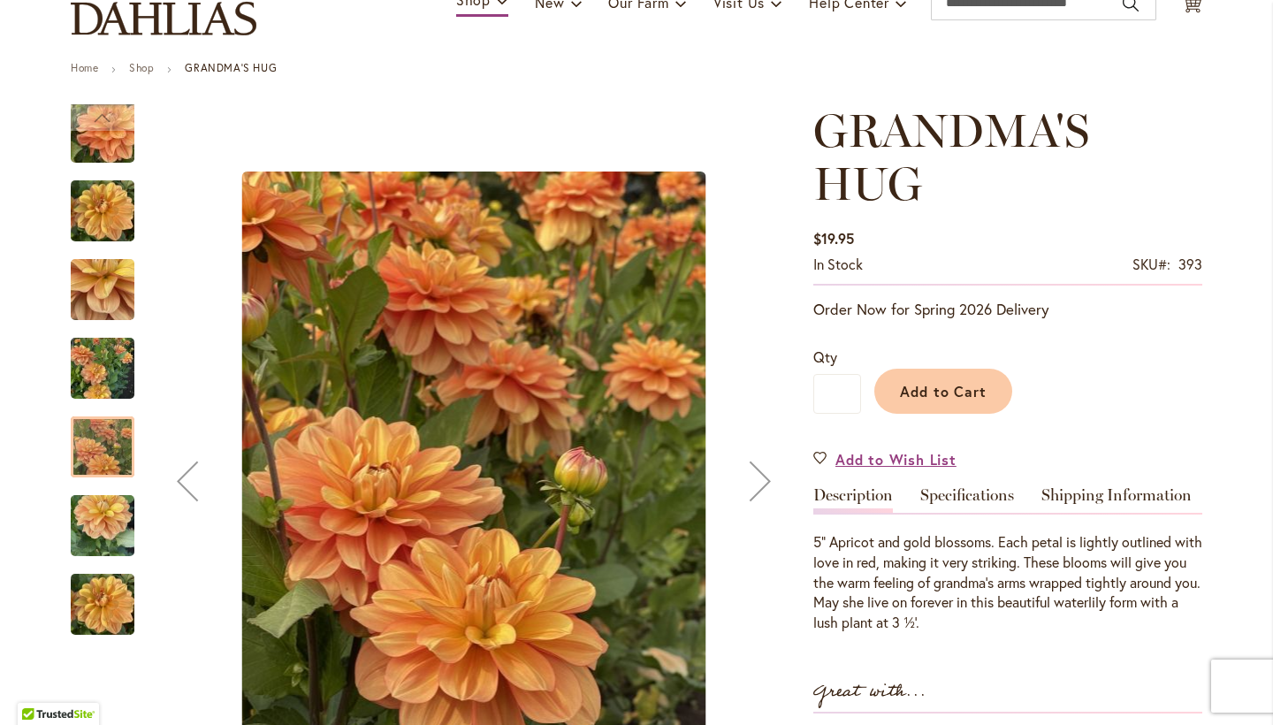
scroll to position [200, 0]
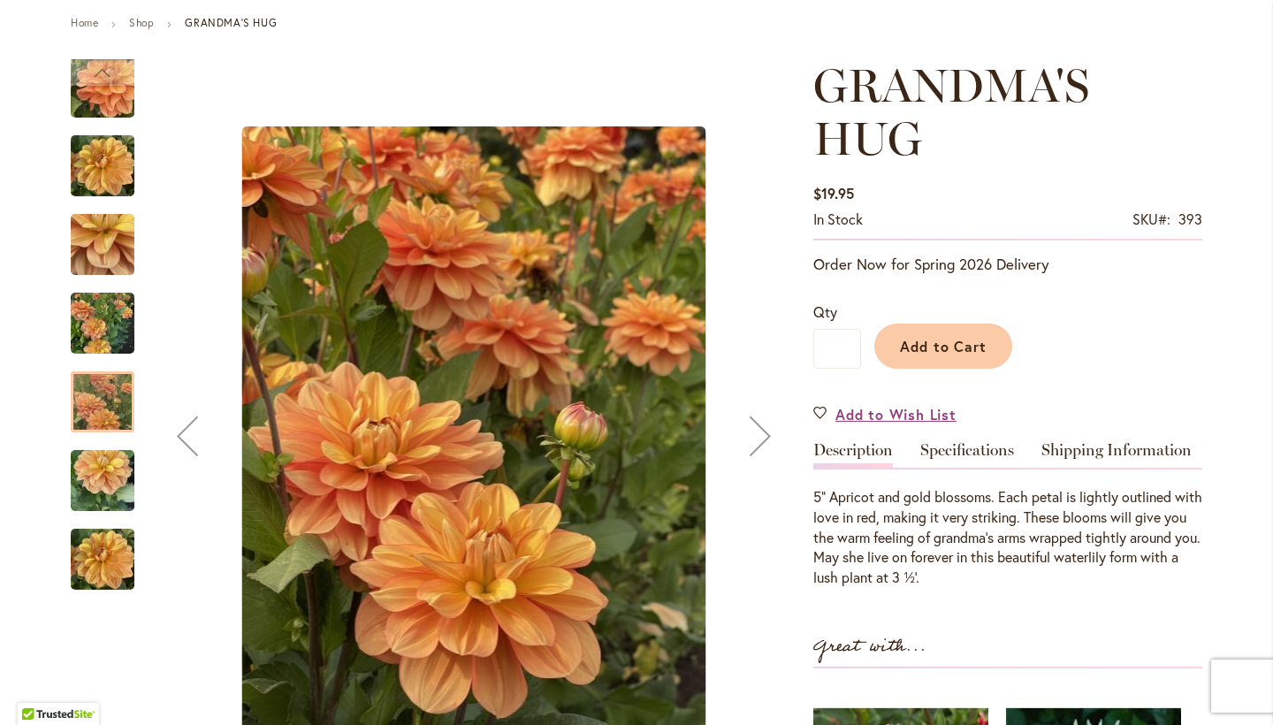
click at [95, 498] on img "GRANDMA'S HUG" at bounding box center [103, 480] width 64 height 85
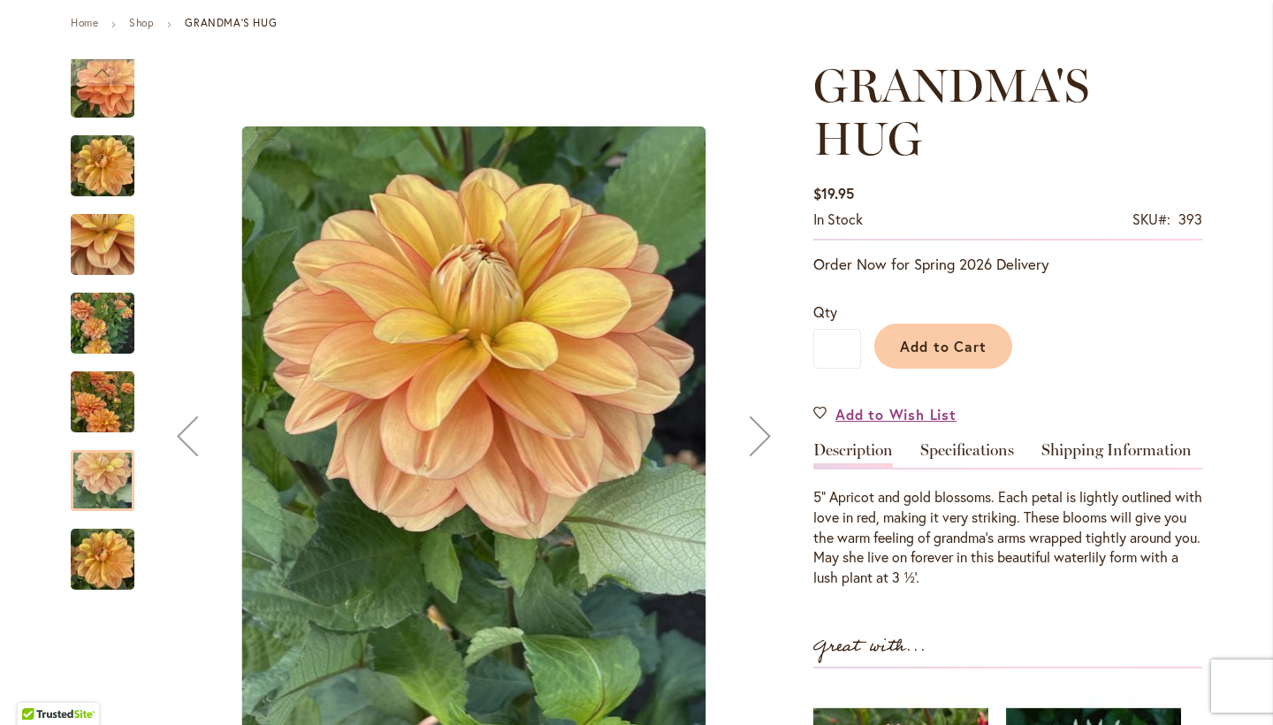
click at [103, 543] on img "GRANDMA'S HUG" at bounding box center [103, 559] width 64 height 85
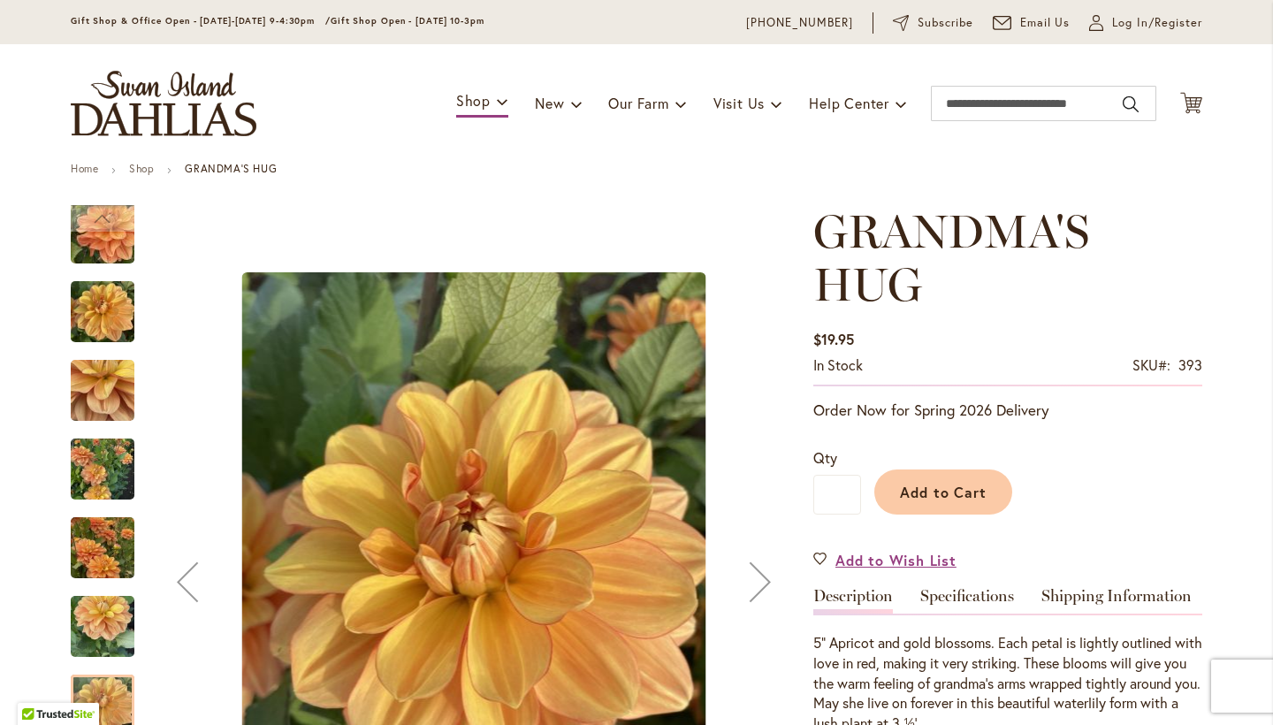
scroll to position [50, 0]
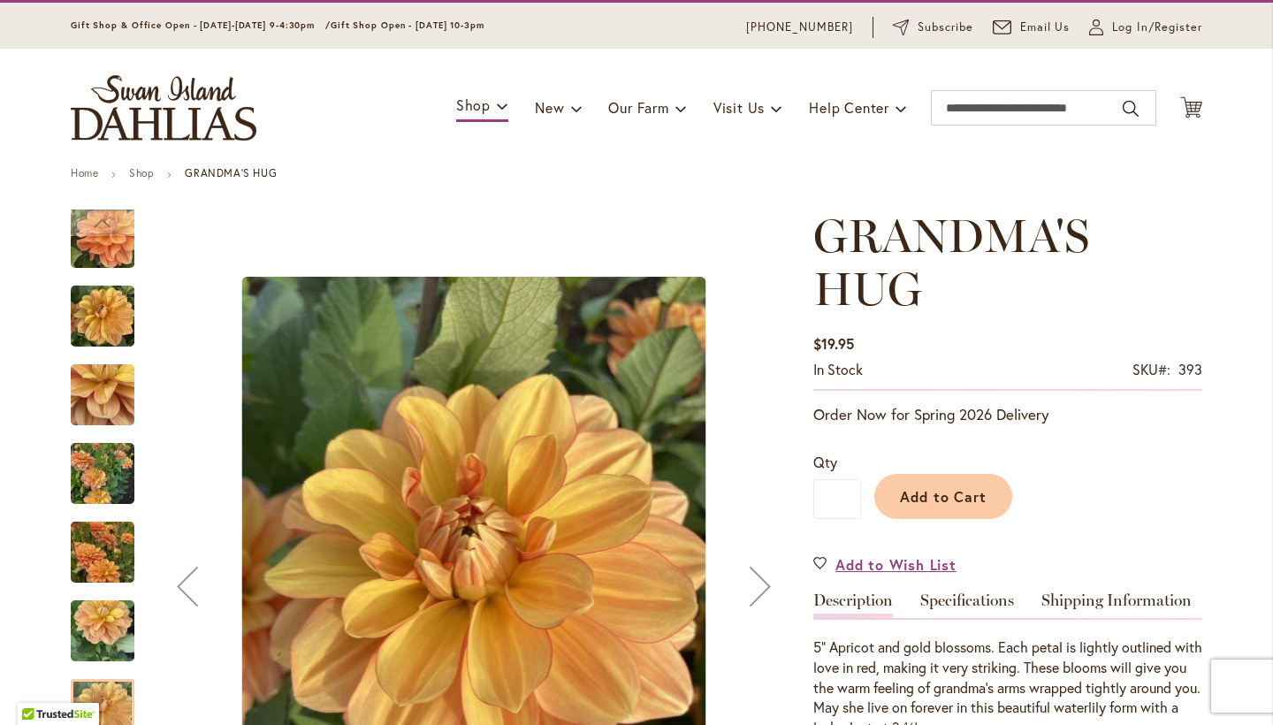
click at [98, 237] on img "GRANDMA'S HUG" at bounding box center [102, 237] width 127 height 95
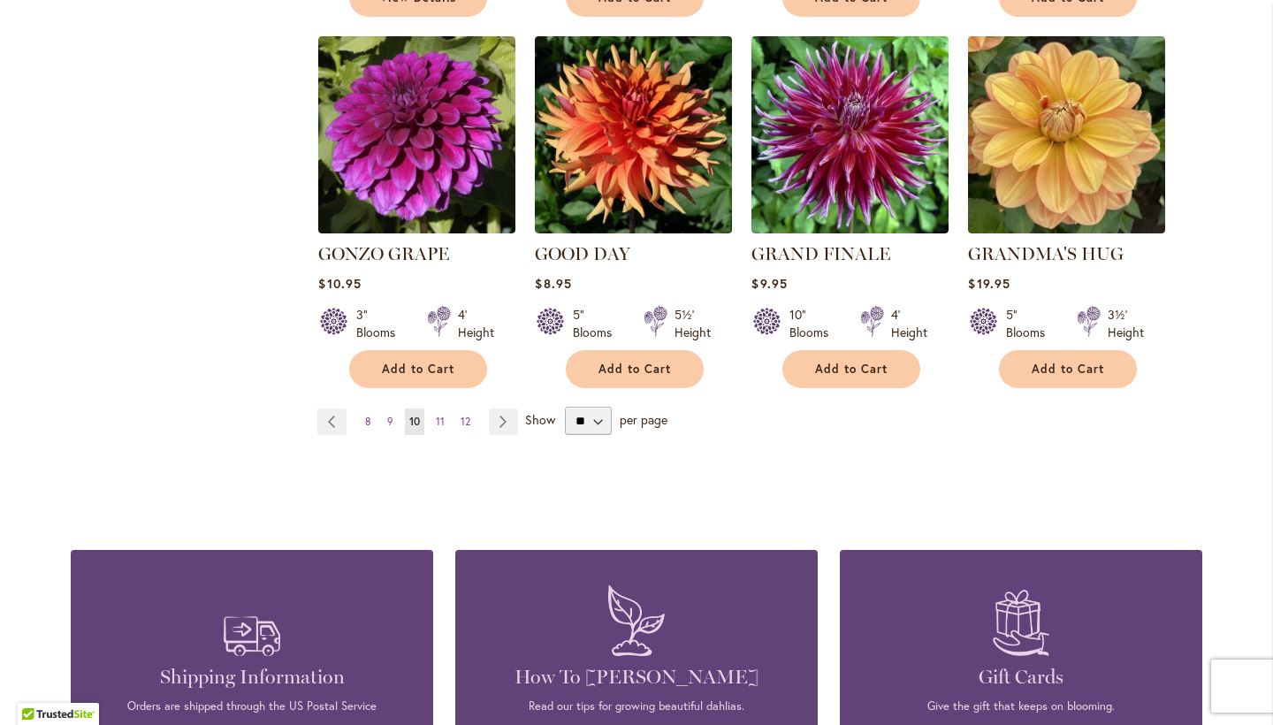
scroll to position [1552, 0]
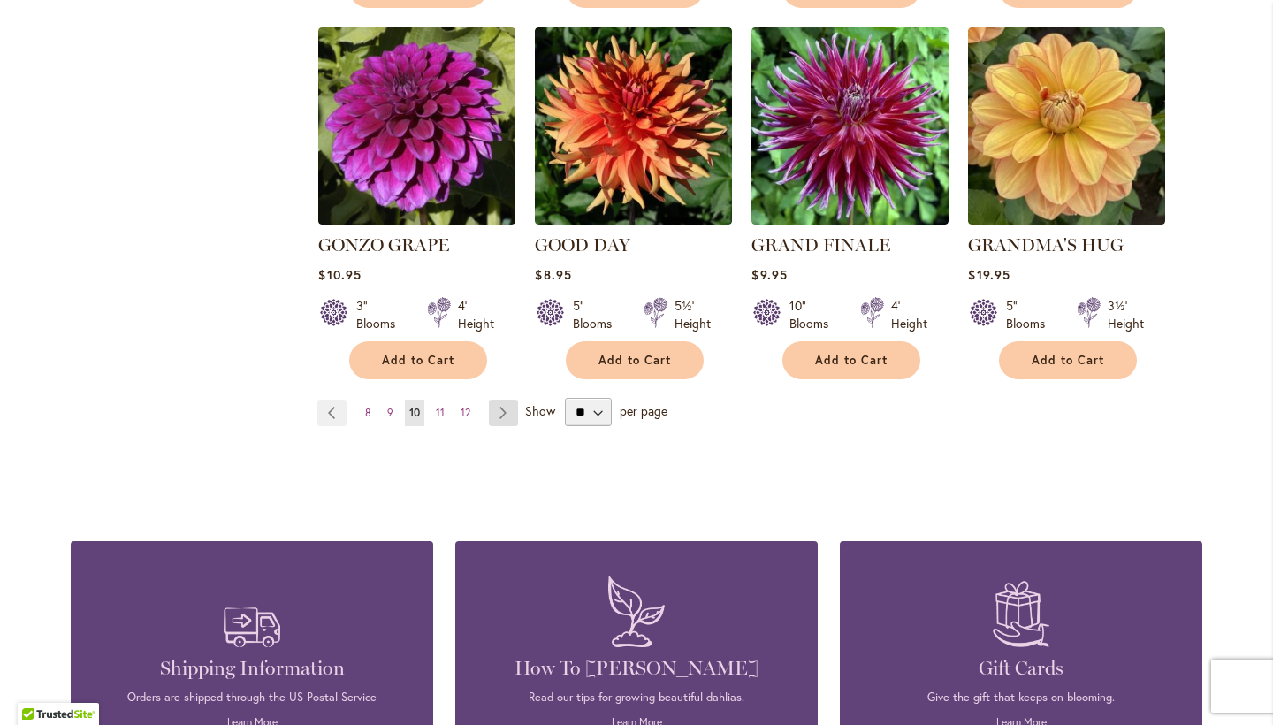
click at [502, 400] on link "Page Next" at bounding box center [503, 413] width 29 height 27
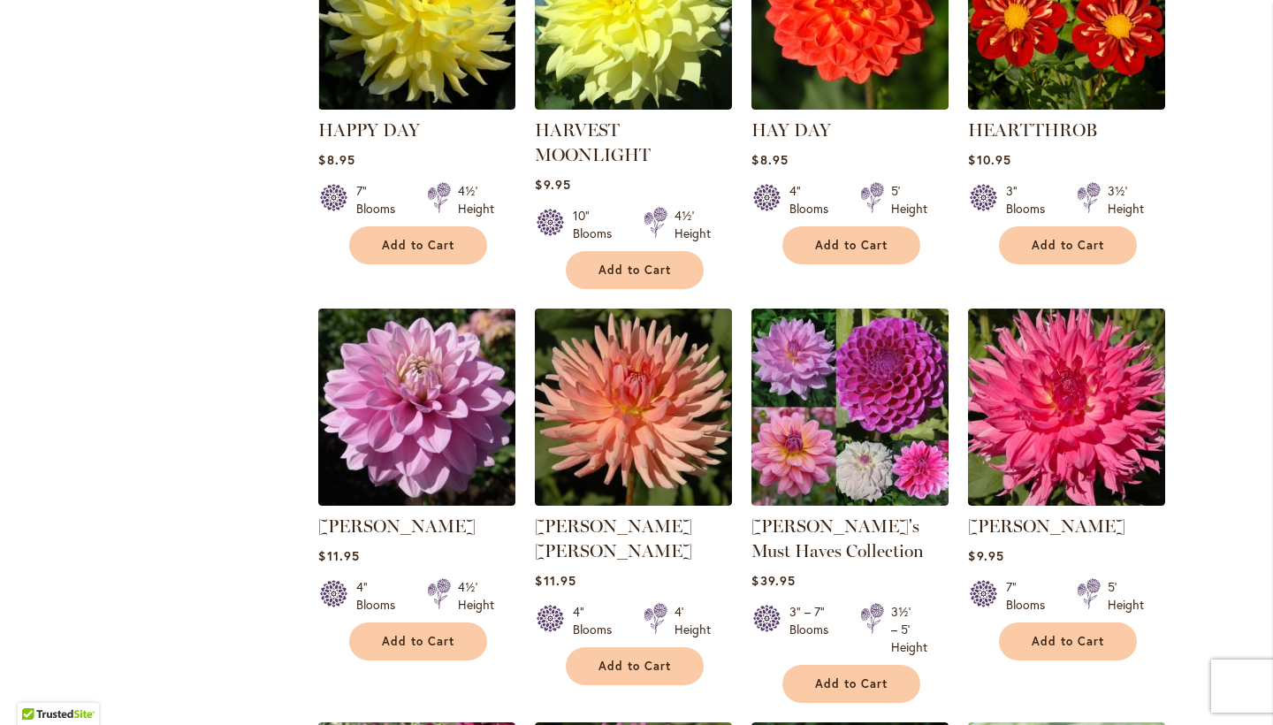
scroll to position [934, 0]
